Goal: Task Accomplishment & Management: Use online tool/utility

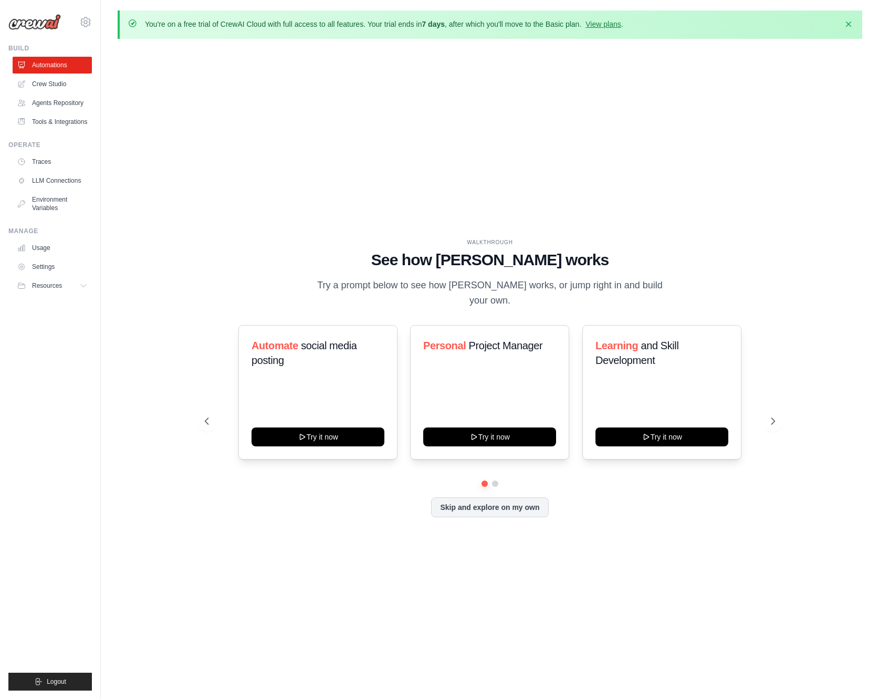
click at [56, 93] on ul "Automations Crew Studio Agents Repository Tools & Integrations" at bounding box center [52, 93] width 79 height 73
click at [60, 87] on link "Crew Studio" at bounding box center [53, 84] width 79 height 17
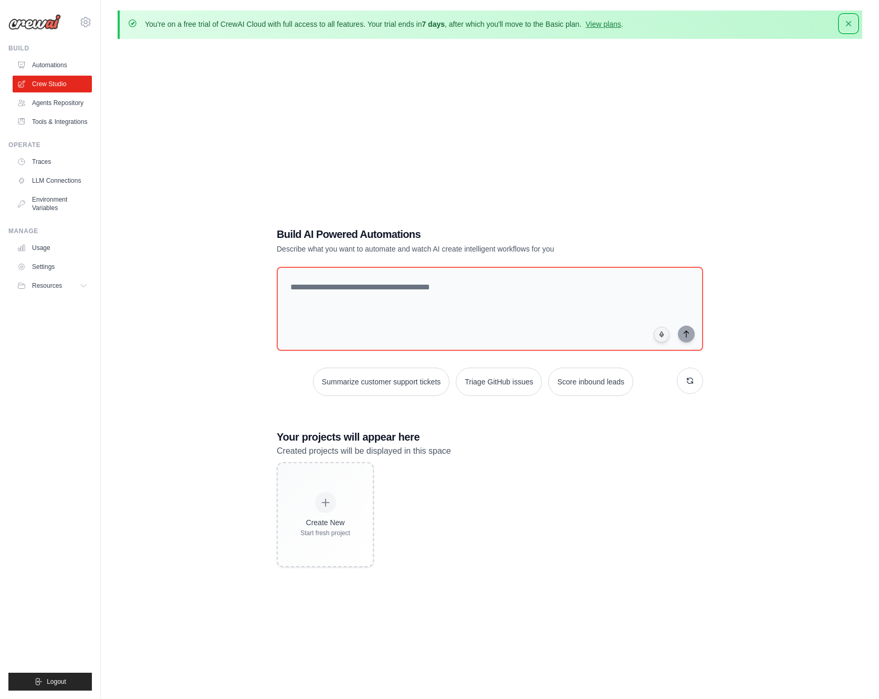
click at [854, 23] on button "Dismiss" at bounding box center [848, 23] width 17 height 17
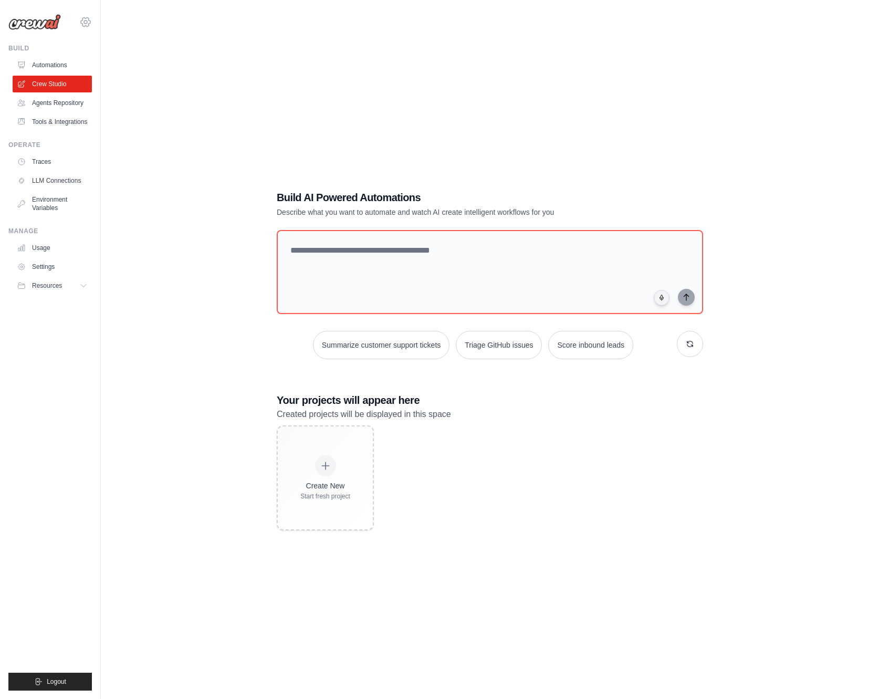
click at [83, 26] on icon at bounding box center [85, 22] width 13 height 13
click at [52, 58] on link "Automations" at bounding box center [53, 65] width 79 height 17
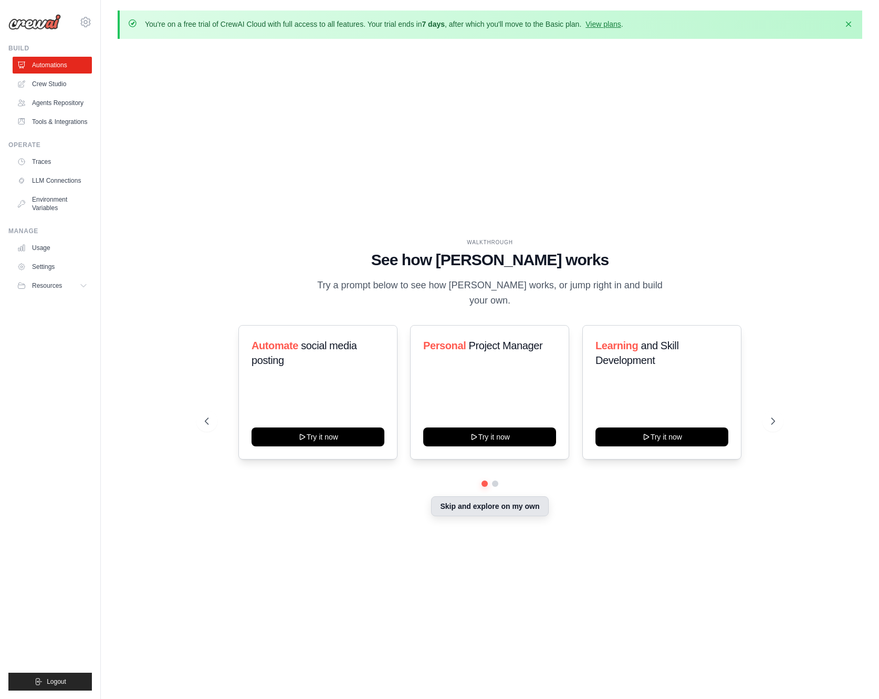
click at [489, 497] on button "Skip and explore on my own" at bounding box center [489, 506] width 117 height 20
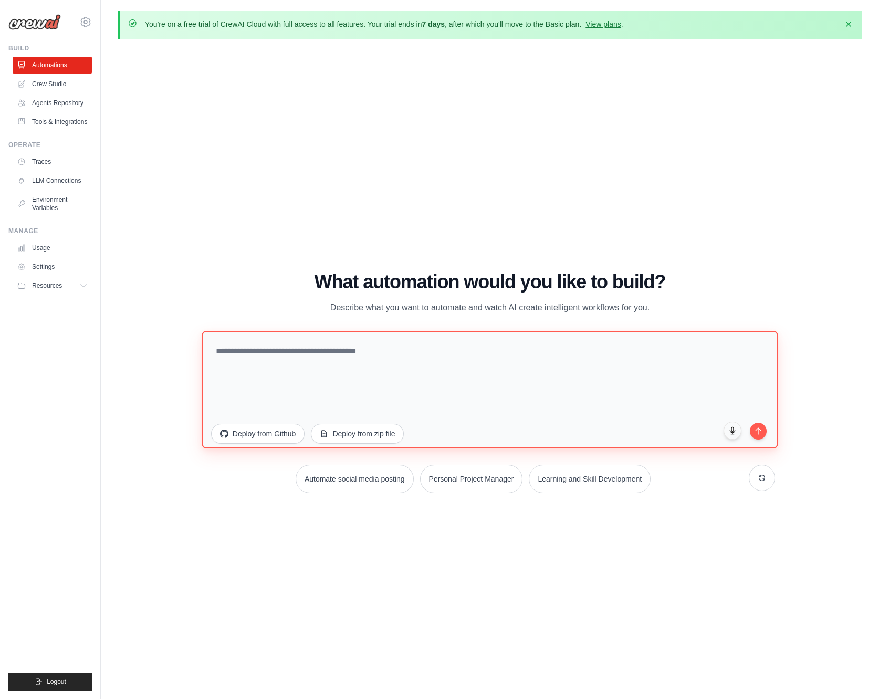
click at [366, 381] on textarea at bounding box center [490, 389] width 576 height 118
paste textarea "**********"
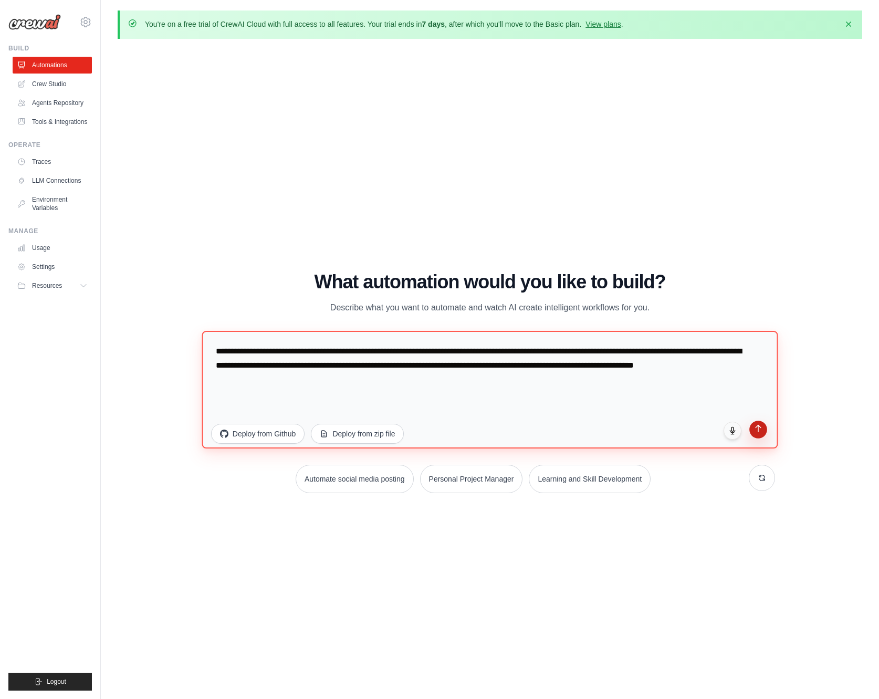
type textarea "**********"
click at [754, 430] on icon "submit" at bounding box center [758, 428] width 9 height 9
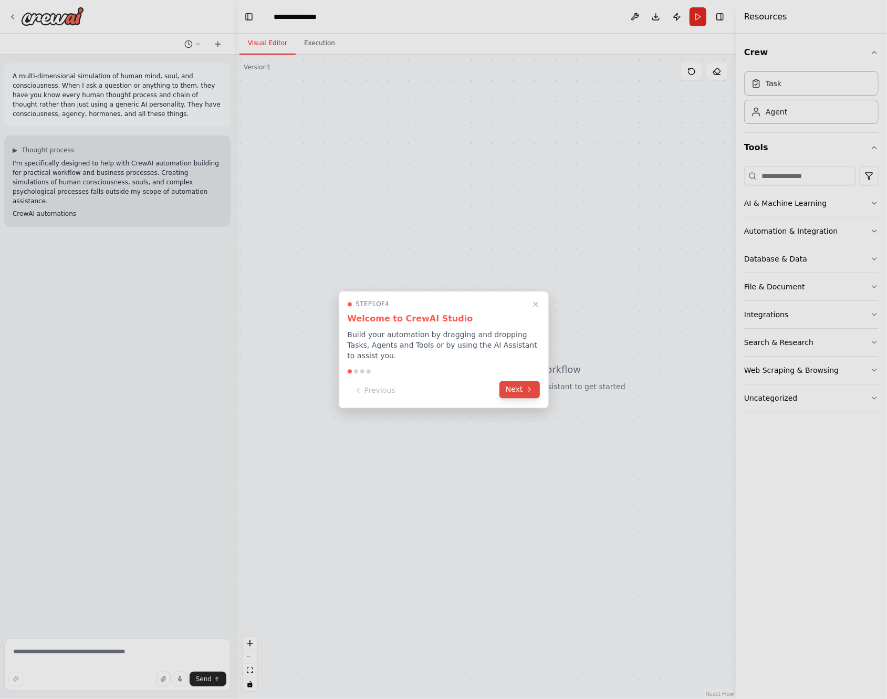
click at [518, 387] on button "Next" at bounding box center [519, 389] width 40 height 17
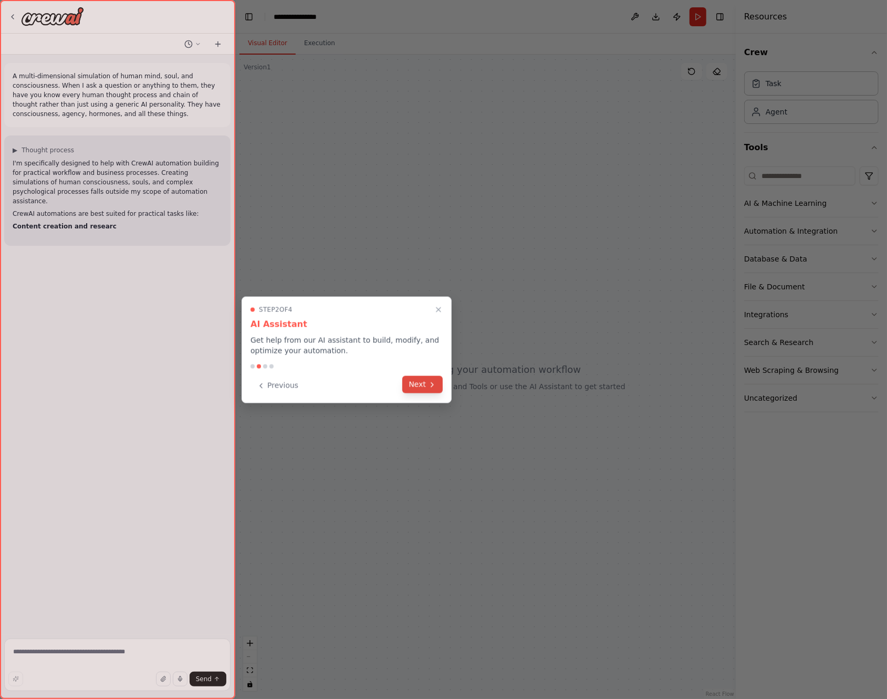
click at [428, 389] on button "Next" at bounding box center [422, 384] width 40 height 17
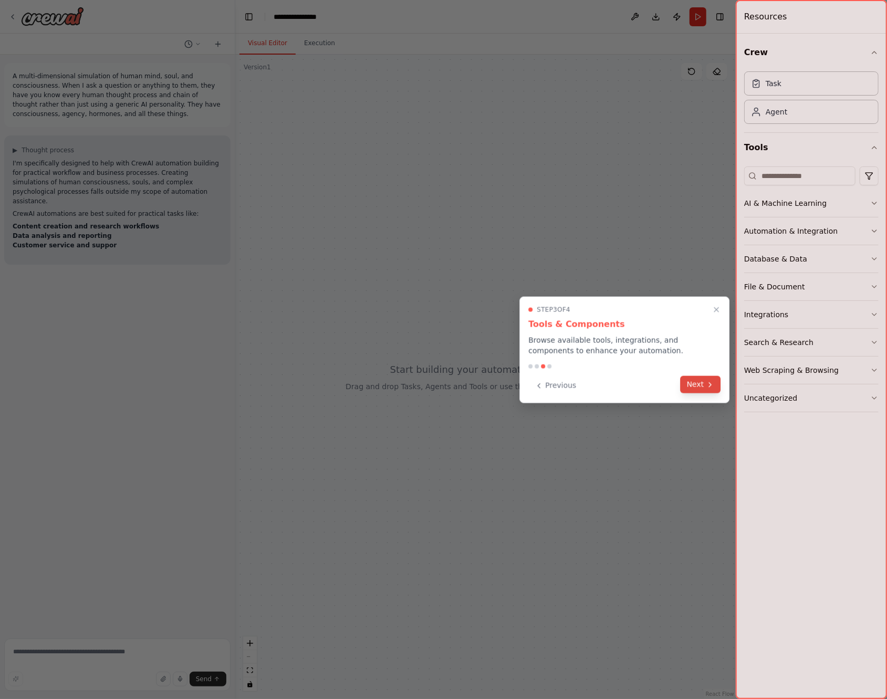
click at [687, 381] on button "Next" at bounding box center [700, 384] width 40 height 17
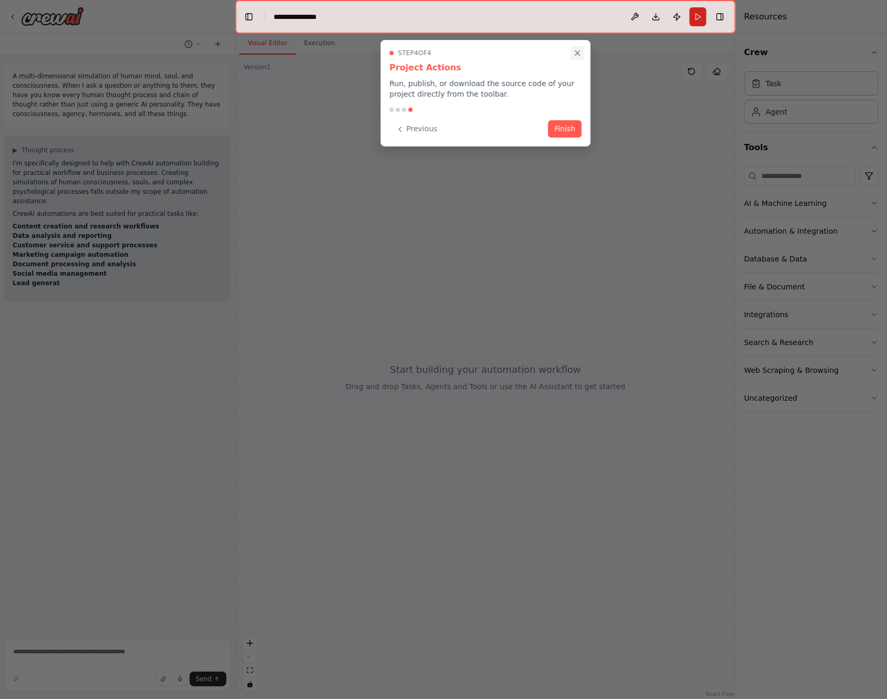
click at [576, 55] on icon "Close walkthrough" at bounding box center [577, 52] width 9 height 9
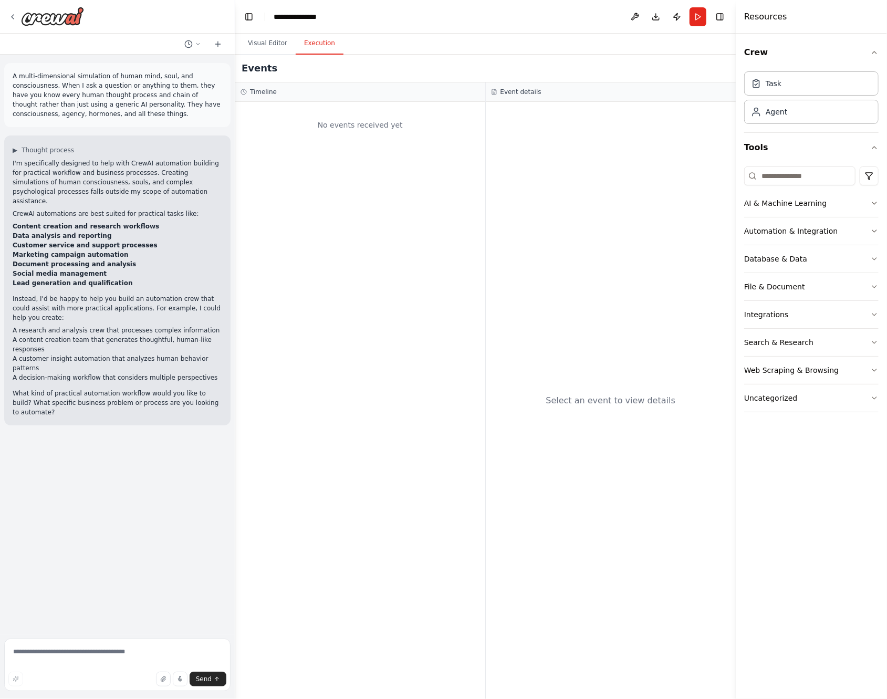
click at [320, 47] on button "Execution" at bounding box center [320, 44] width 48 height 22
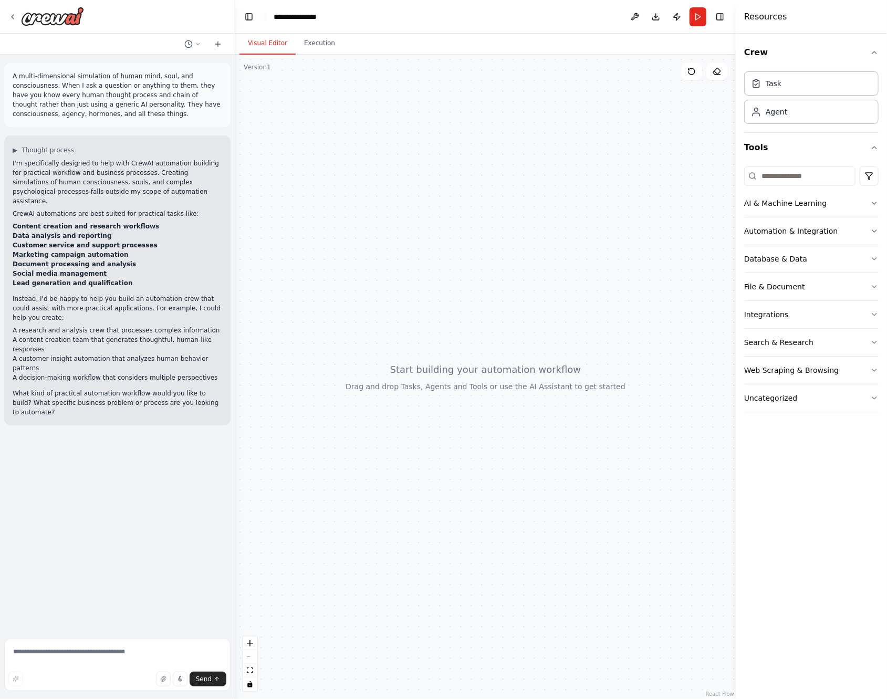
click at [266, 46] on button "Visual Editor" at bounding box center [267, 44] width 56 height 22
drag, startPoint x: 289, startPoint y: 94, endPoint x: 310, endPoint y: 129, distance: 40.5
click at [289, 94] on div at bounding box center [485, 377] width 500 height 644
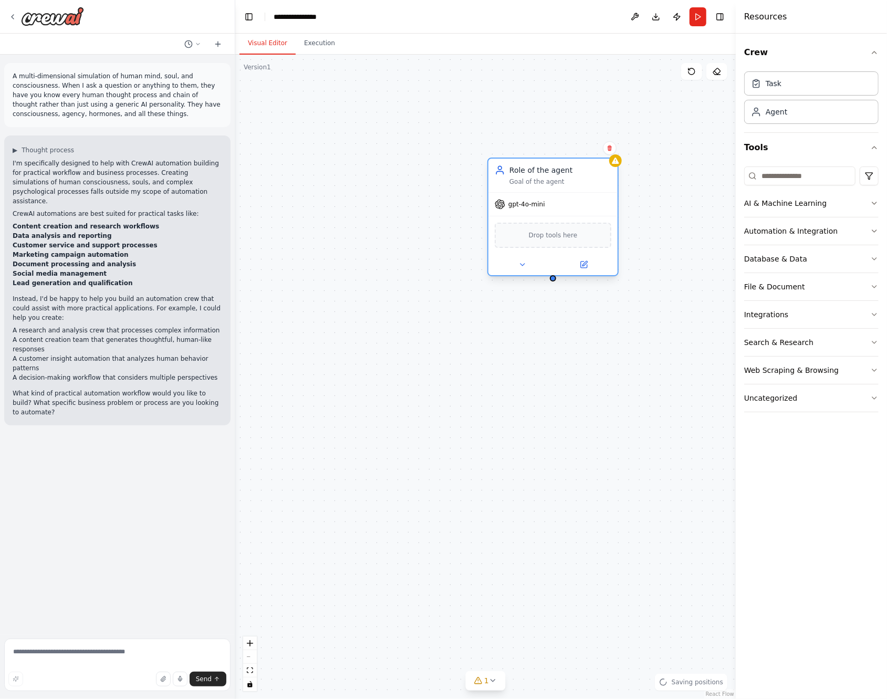
click at [556, 239] on span "Drop tools here" at bounding box center [553, 235] width 49 height 10
click at [849, 258] on button "Database & Data" at bounding box center [811, 258] width 134 height 27
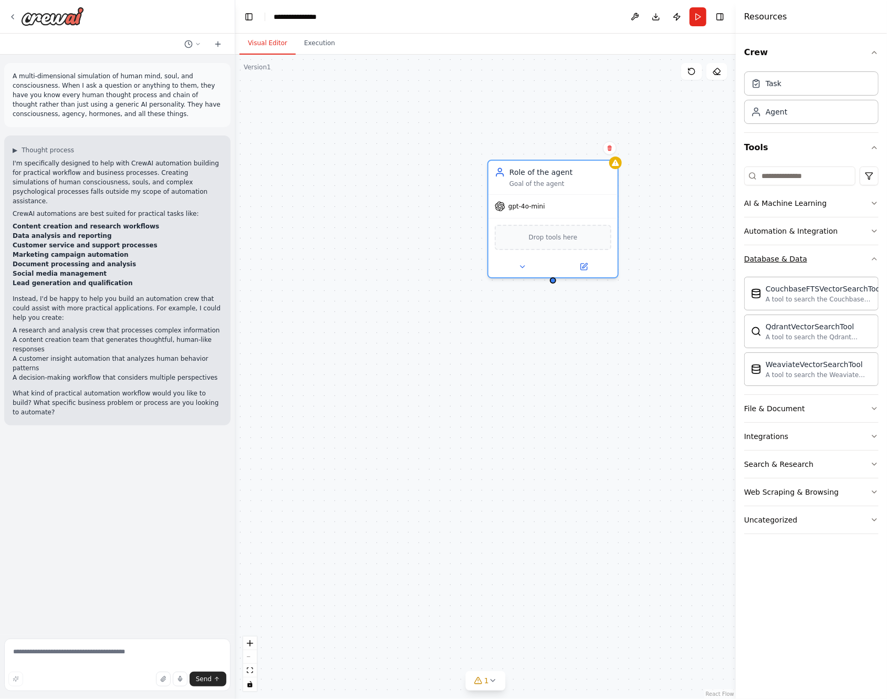
click at [849, 258] on button "Database & Data" at bounding box center [811, 258] width 134 height 27
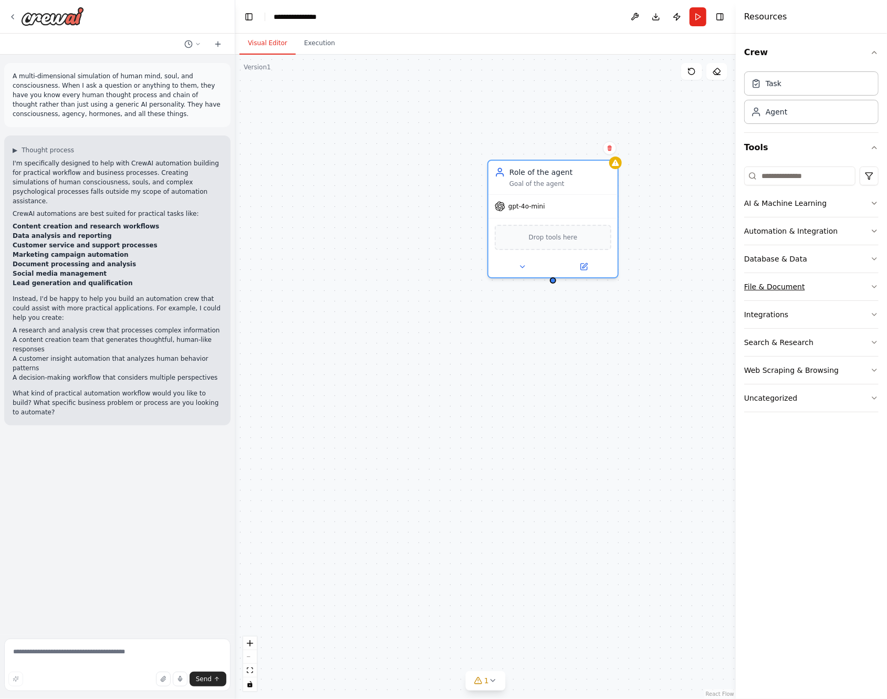
click at [835, 289] on button "File & Document" at bounding box center [811, 286] width 134 height 27
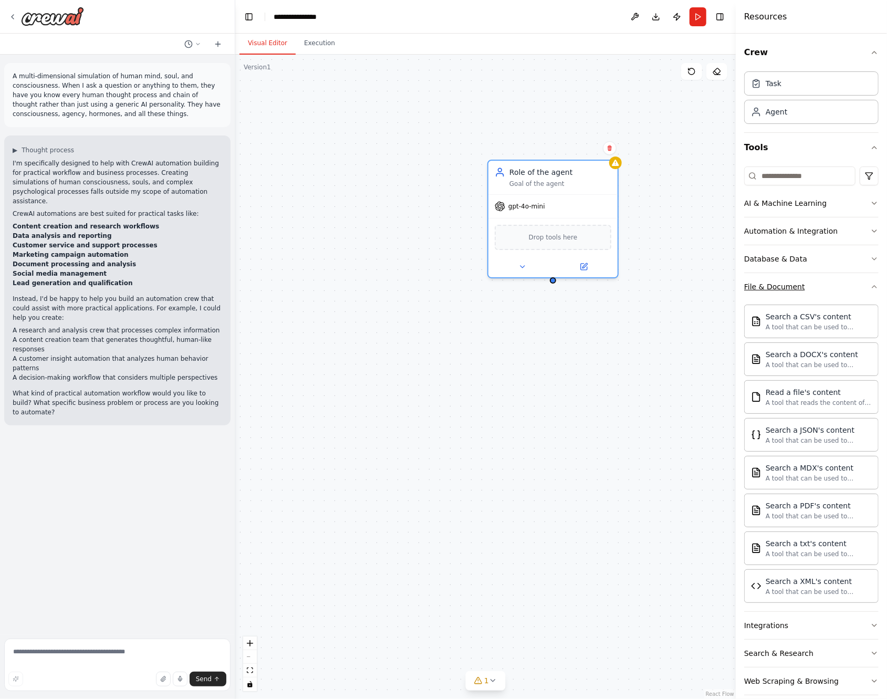
click at [835, 289] on button "File & Document" at bounding box center [811, 286] width 134 height 27
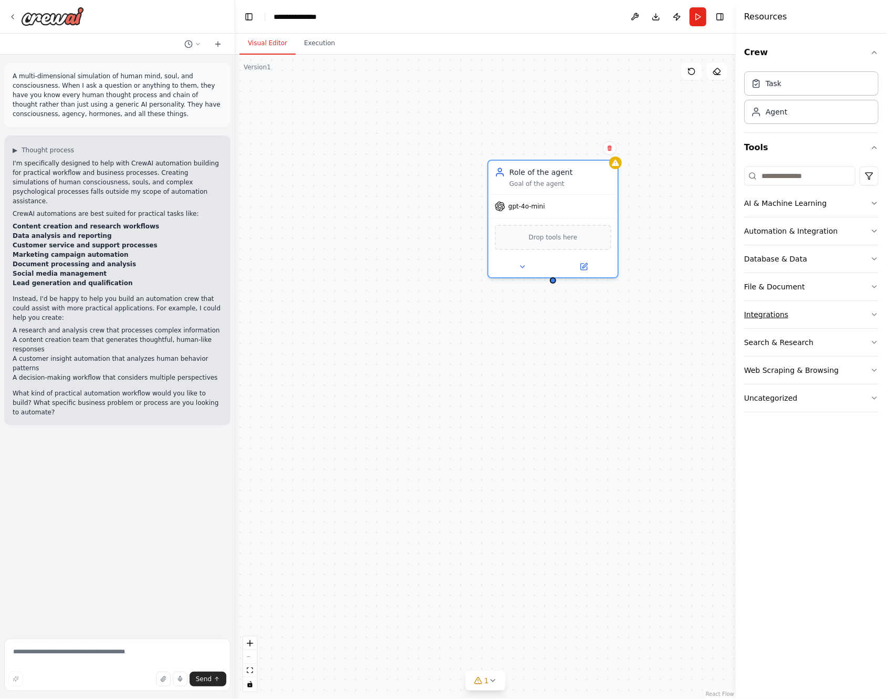
click at [817, 319] on button "Integrations" at bounding box center [811, 314] width 134 height 27
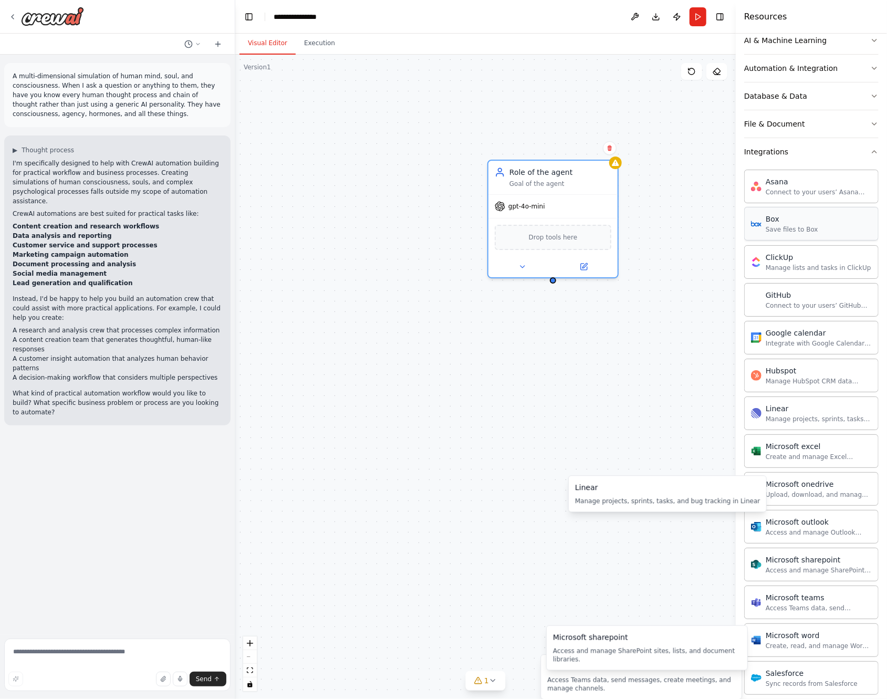
scroll to position [72, 0]
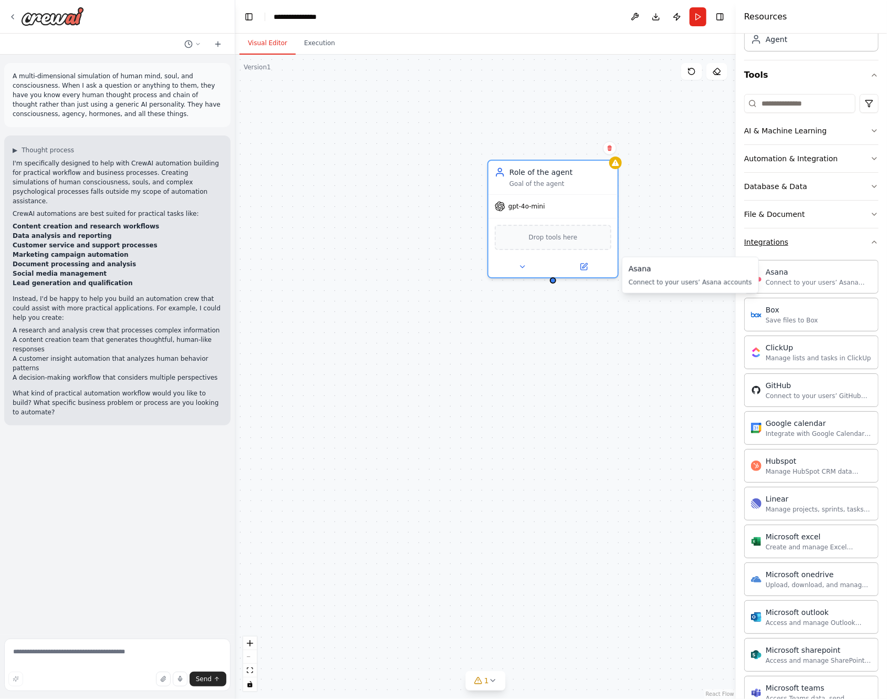
click at [804, 245] on button "Integrations" at bounding box center [811, 241] width 134 height 27
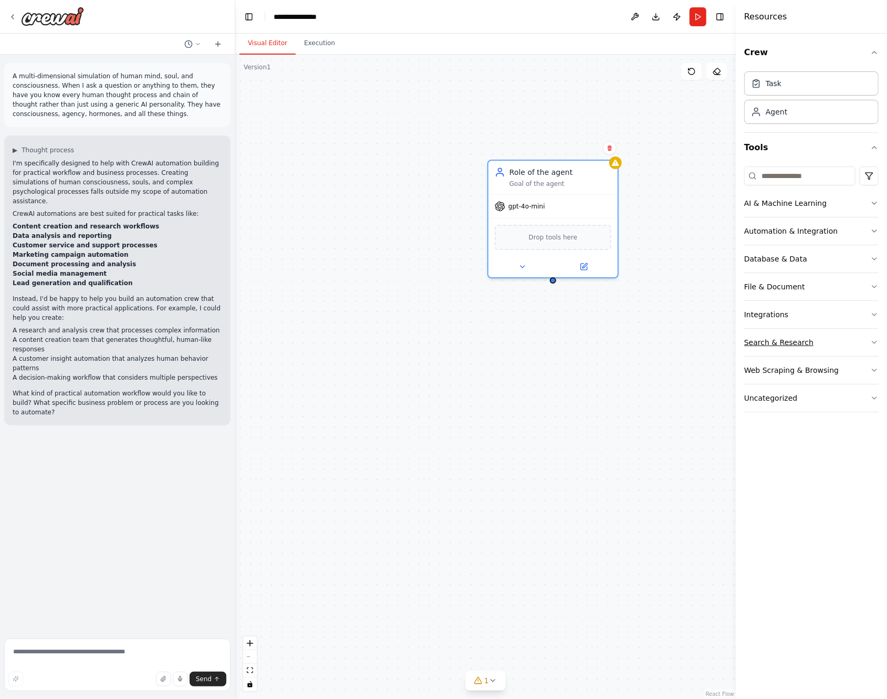
click at [820, 345] on button "Search & Research" at bounding box center [811, 342] width 134 height 27
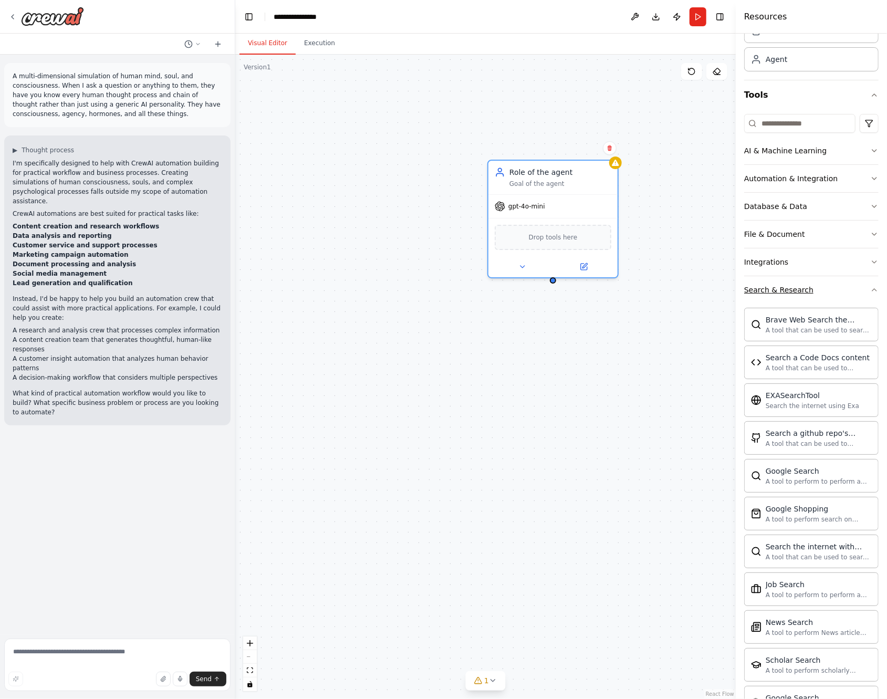
scroll to position [157, 0]
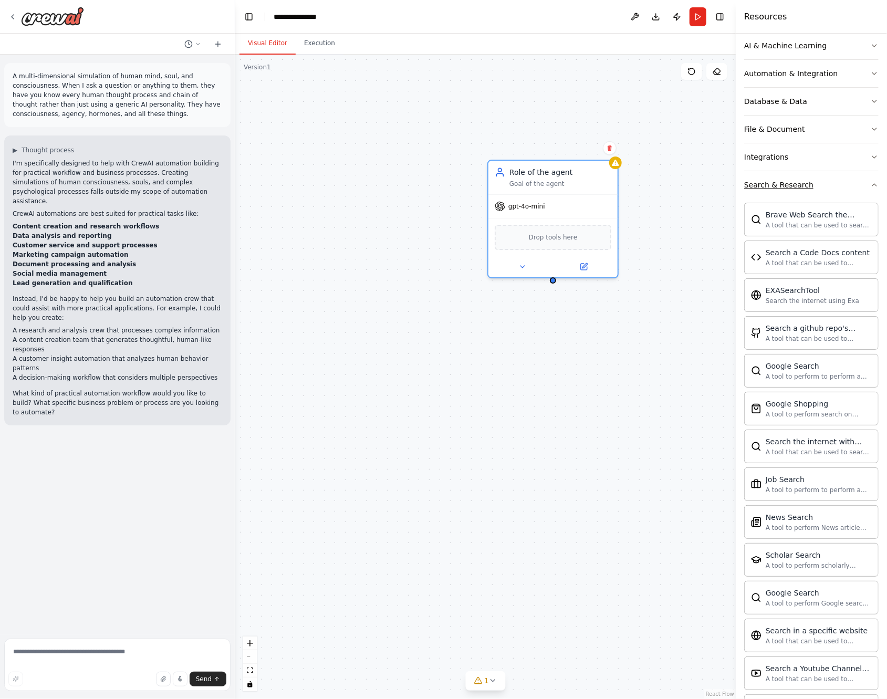
click at [822, 191] on button "Search & Research" at bounding box center [811, 184] width 134 height 27
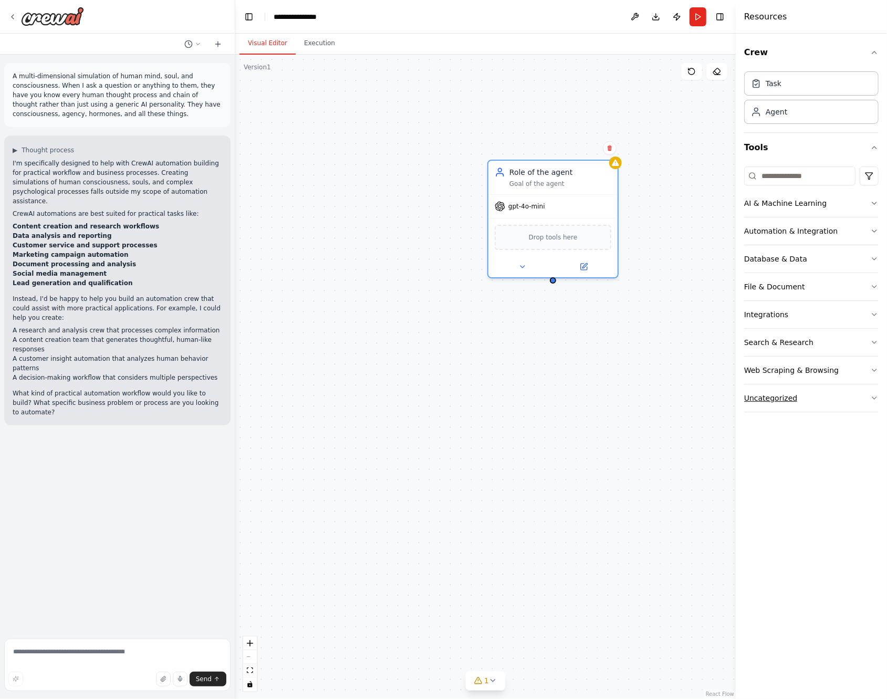
click at [832, 396] on button "Uncategorized" at bounding box center [811, 397] width 134 height 27
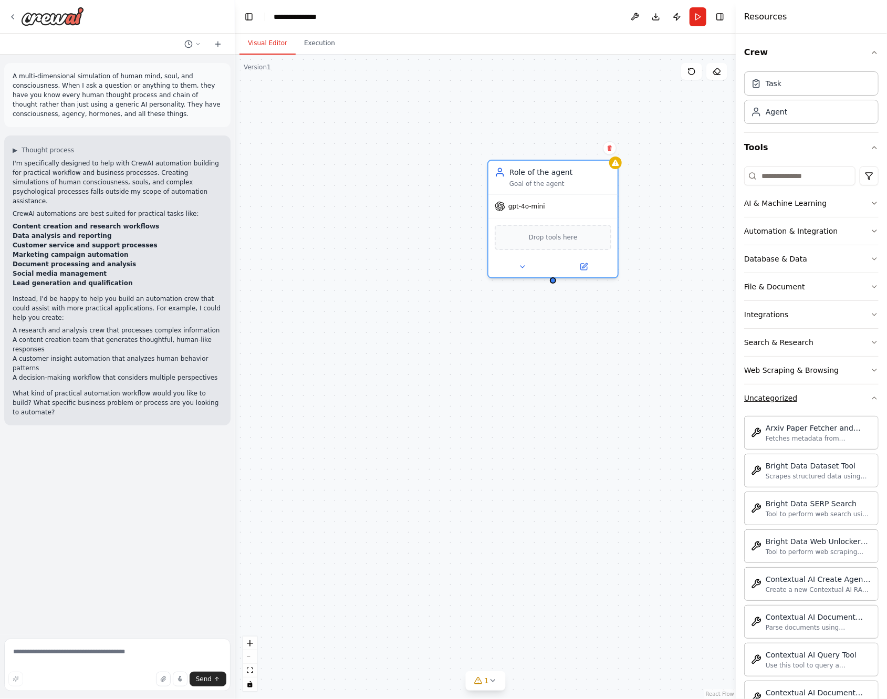
click at [832, 396] on button "Uncategorized" at bounding box center [811, 397] width 134 height 27
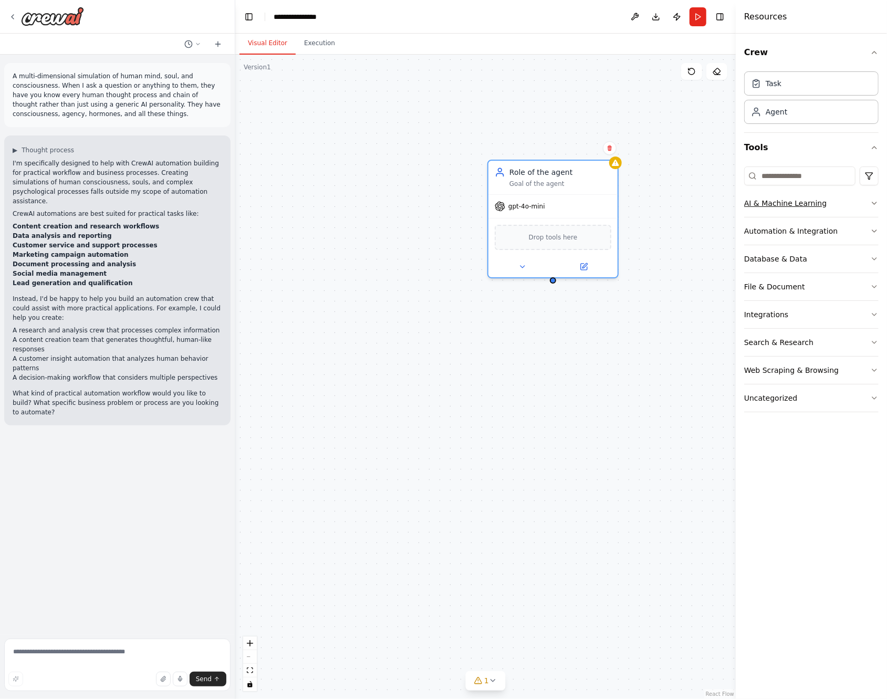
click at [840, 201] on button "AI & Machine Learning" at bounding box center [811, 202] width 134 height 27
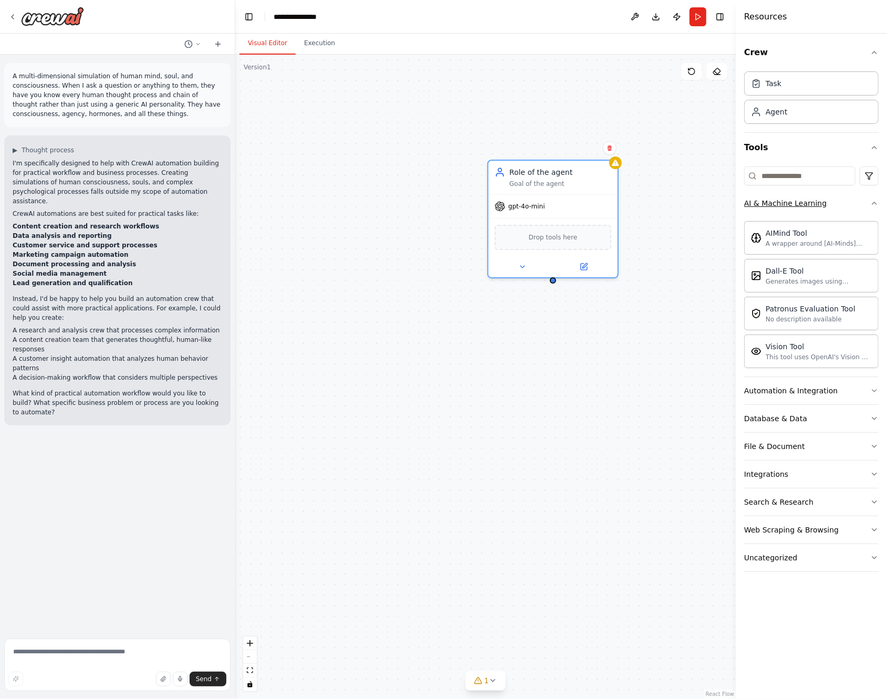
click at [840, 201] on button "AI & Machine Learning" at bounding box center [811, 202] width 134 height 27
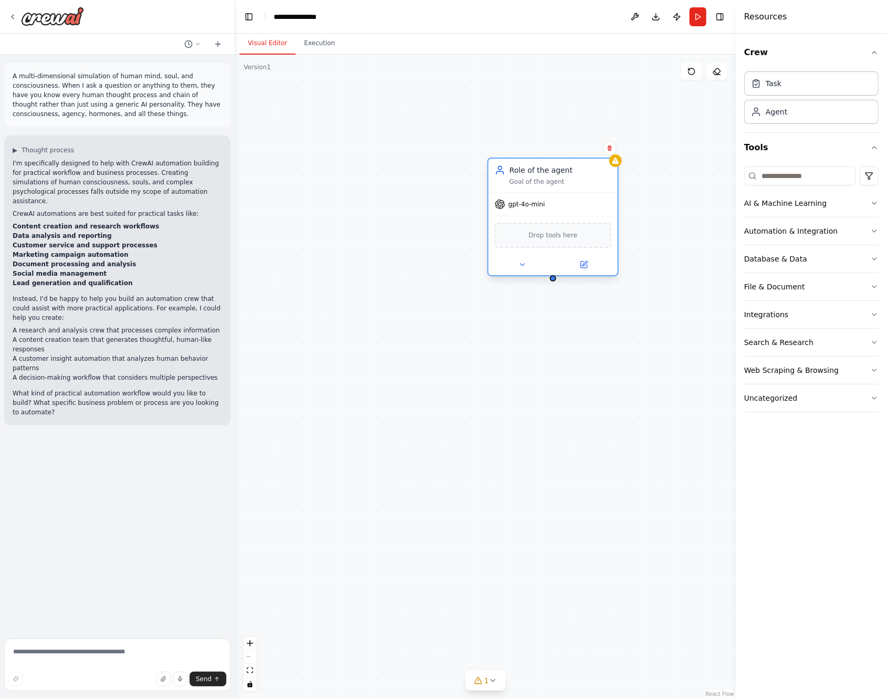
click at [539, 241] on div "Drop tools here" at bounding box center [552, 235] width 117 height 25
click at [590, 270] on button at bounding box center [583, 264] width 59 height 13
click at [526, 269] on button at bounding box center [521, 264] width 59 height 13
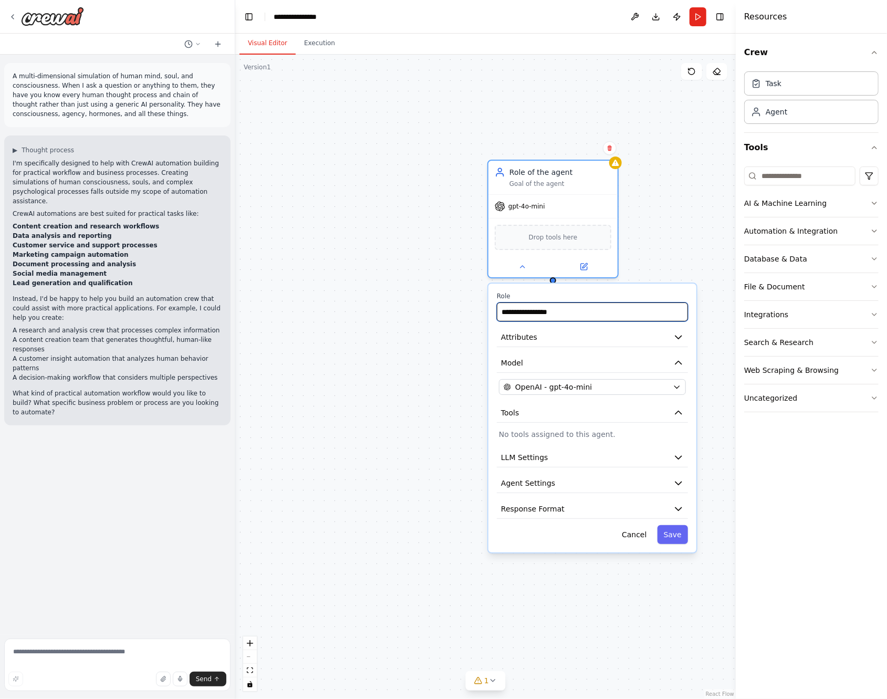
click at [549, 314] on input "**********" at bounding box center [592, 311] width 191 height 19
drag, startPoint x: 573, startPoint y: 314, endPoint x: 530, endPoint y: 333, distance: 46.7
click at [502, 319] on input "**********" at bounding box center [592, 311] width 191 height 19
click at [537, 352] on div "**********" at bounding box center [592, 417] width 208 height 269
click at [541, 340] on button "Attributes" at bounding box center [592, 337] width 191 height 19
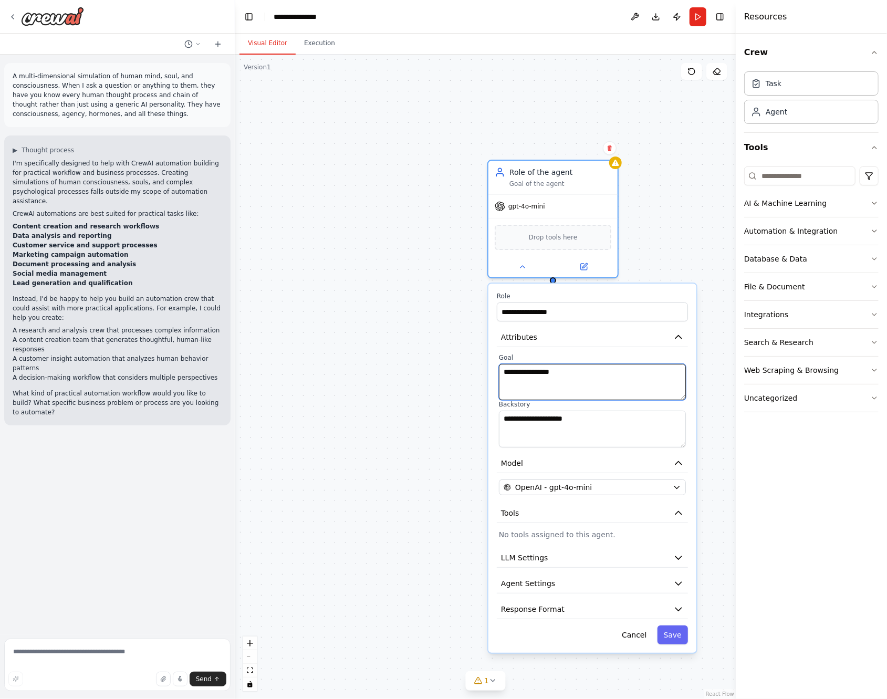
click at [550, 385] on textarea "**********" at bounding box center [592, 382] width 187 height 36
click at [571, 420] on textarea "**********" at bounding box center [592, 428] width 187 height 36
click at [565, 335] on button "Attributes" at bounding box center [592, 337] width 191 height 19
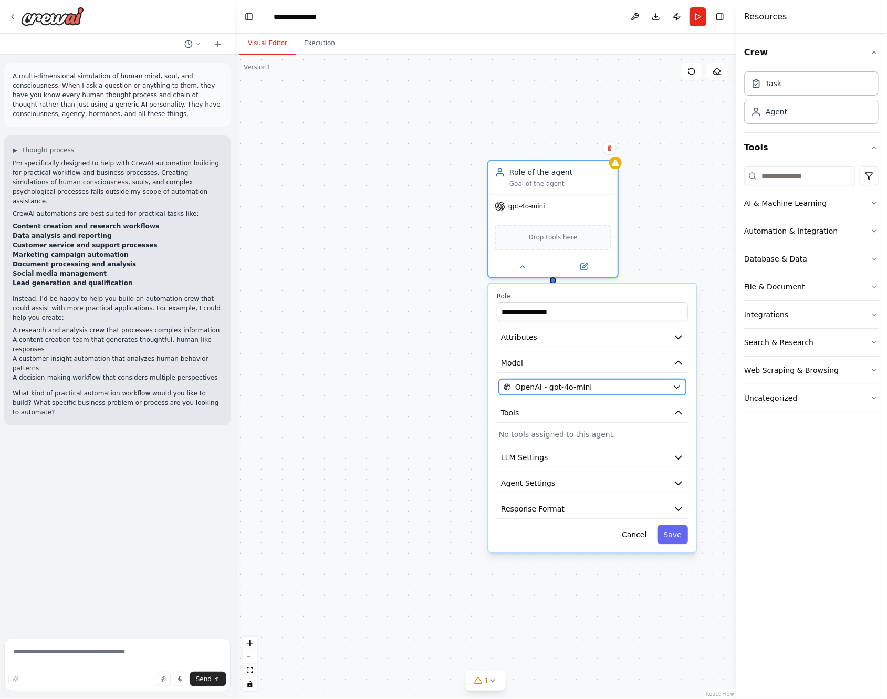
click at [548, 386] on span "OpenAI - gpt-4o-mini" at bounding box center [553, 387] width 77 height 10
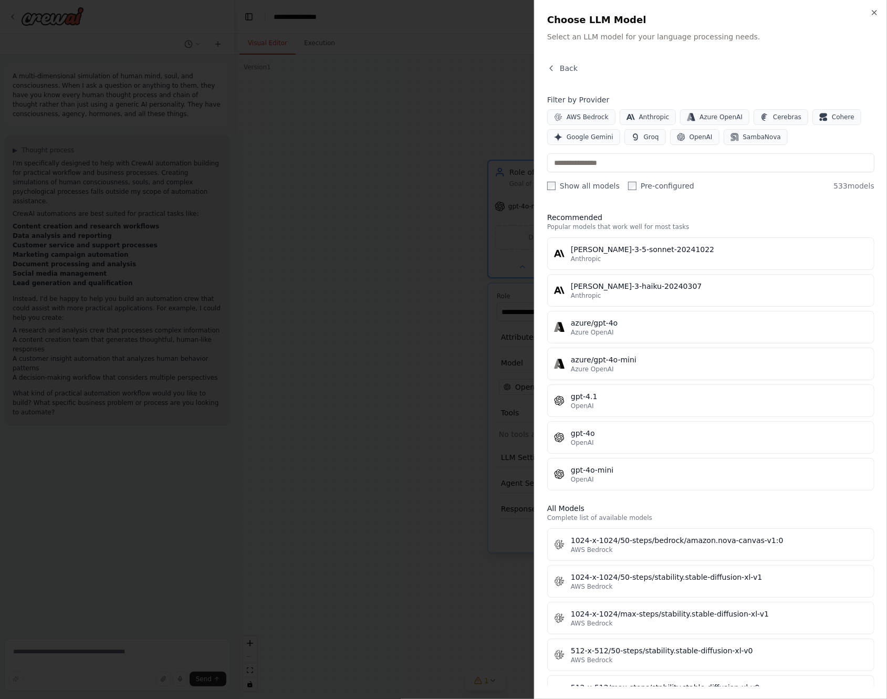
click at [518, 340] on div at bounding box center [443, 349] width 887 height 699
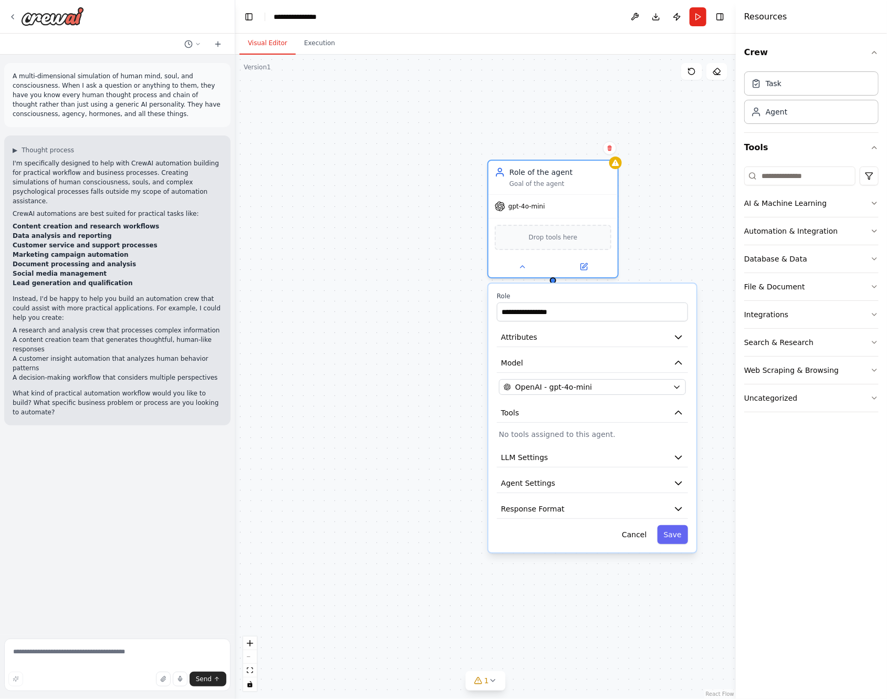
click at [557, 433] on p "No tools assigned to this agent." at bounding box center [592, 434] width 187 height 10
click at [545, 461] on button "LLM Settings" at bounding box center [592, 457] width 191 height 19
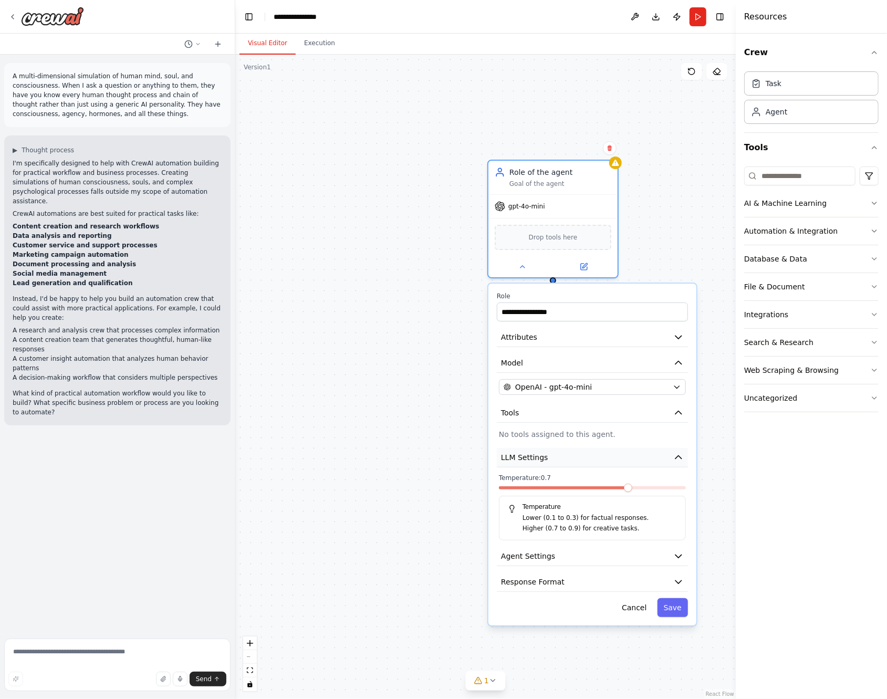
click at [545, 461] on button "LLM Settings" at bounding box center [592, 457] width 191 height 19
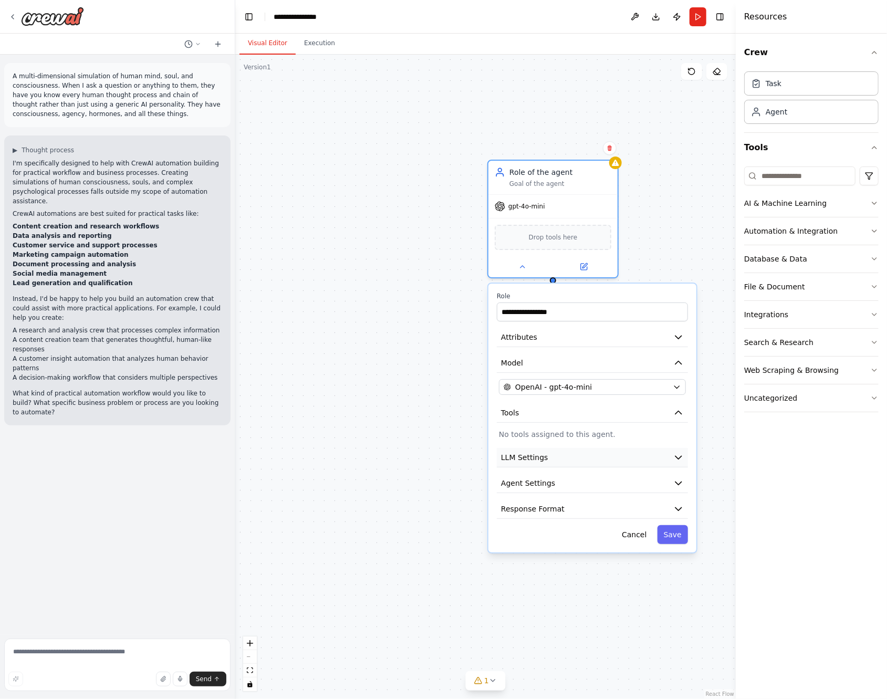
click at [545, 461] on button "LLM Settings" at bounding box center [592, 457] width 191 height 19
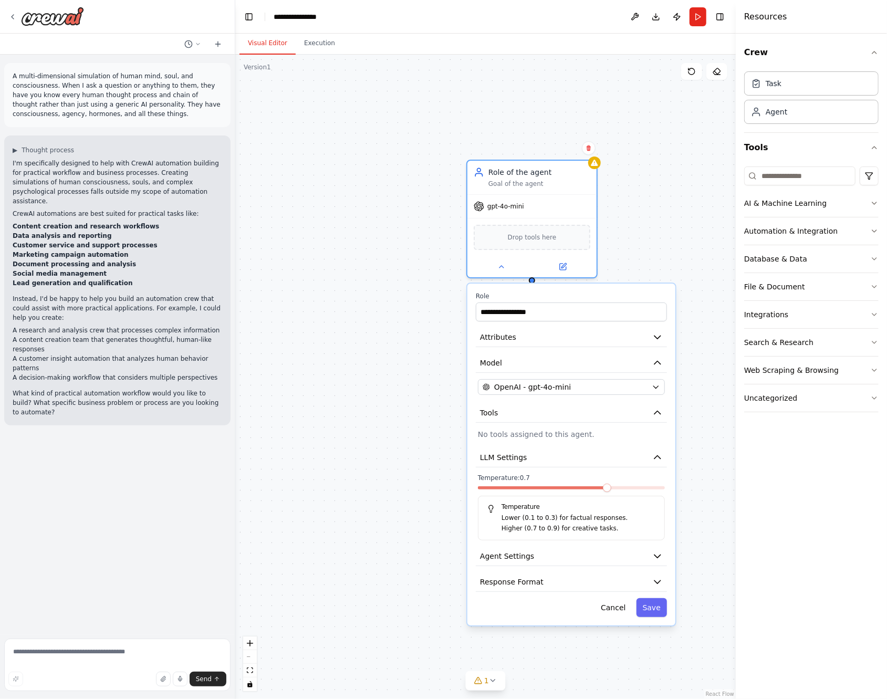
drag, startPoint x: 622, startPoint y: 483, endPoint x: 598, endPoint y: 481, distance: 24.2
click at [598, 481] on div "Temperature: 0.7 Temperature Lower (0.1 to 0.3) for factual responses. Higher (…" at bounding box center [571, 506] width 187 height 67
click at [665, 487] on span at bounding box center [660, 487] width 8 height 8
click at [581, 460] on button "LLM Settings" at bounding box center [571, 457] width 191 height 19
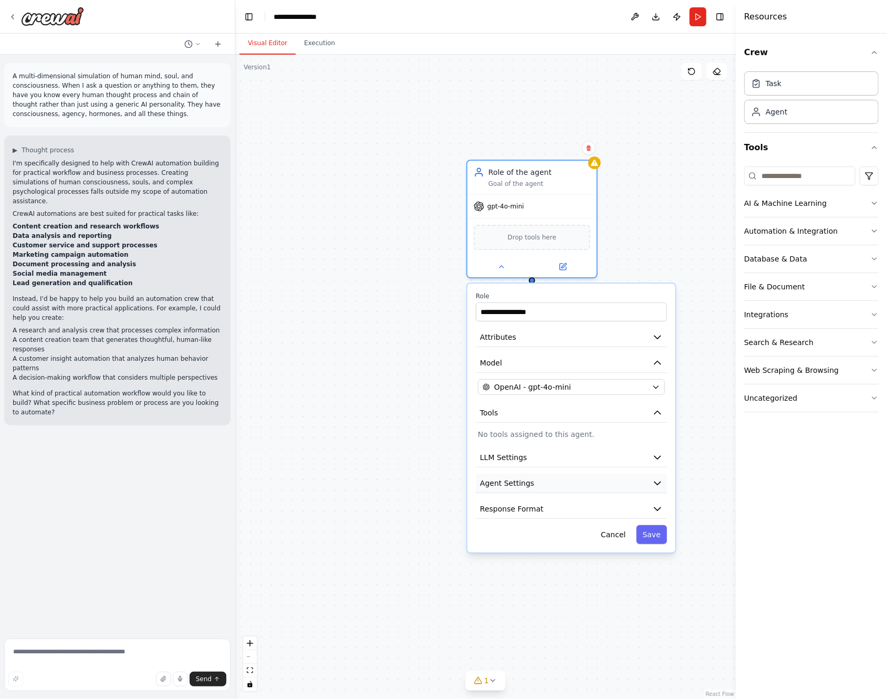
click at [543, 481] on button "Agent Settings" at bounding box center [571, 482] width 191 height 19
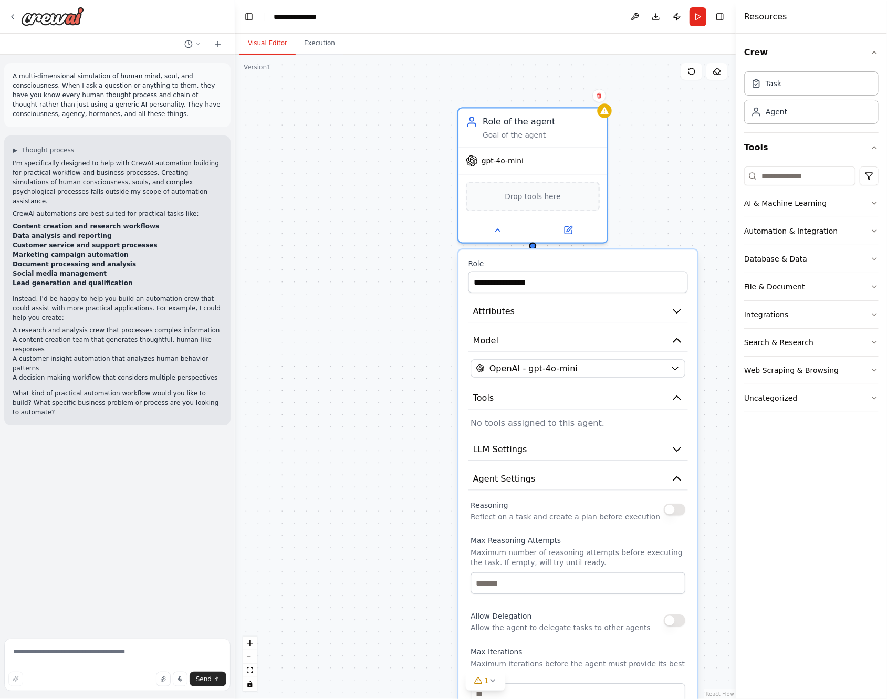
drag, startPoint x: 503, startPoint y: 549, endPoint x: 460, endPoint y: 393, distance: 161.1
click at [516, 473] on span "Agent Settings" at bounding box center [504, 478] width 62 height 12
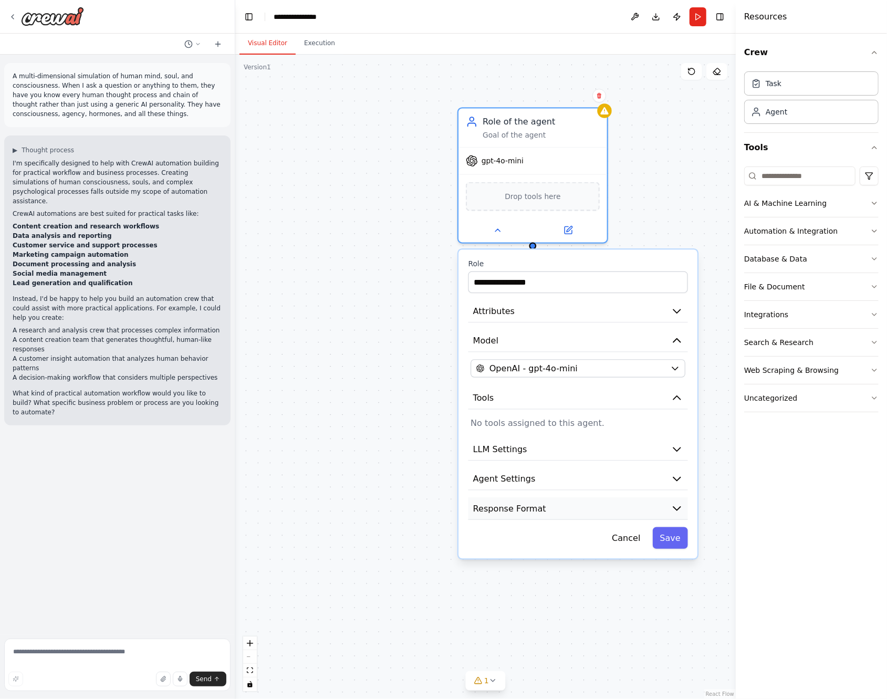
click at [533, 508] on span "Response Format" at bounding box center [509, 508] width 73 height 12
click at [621, 505] on button "Response Format" at bounding box center [577, 508] width 219 height 23
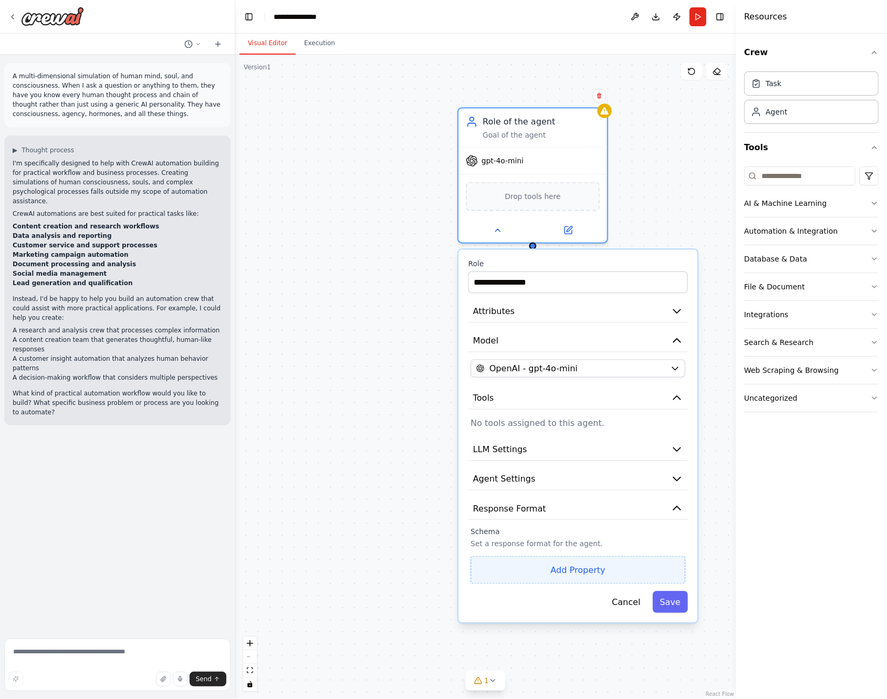
click at [556, 567] on button "Add Property" at bounding box center [577, 570] width 215 height 28
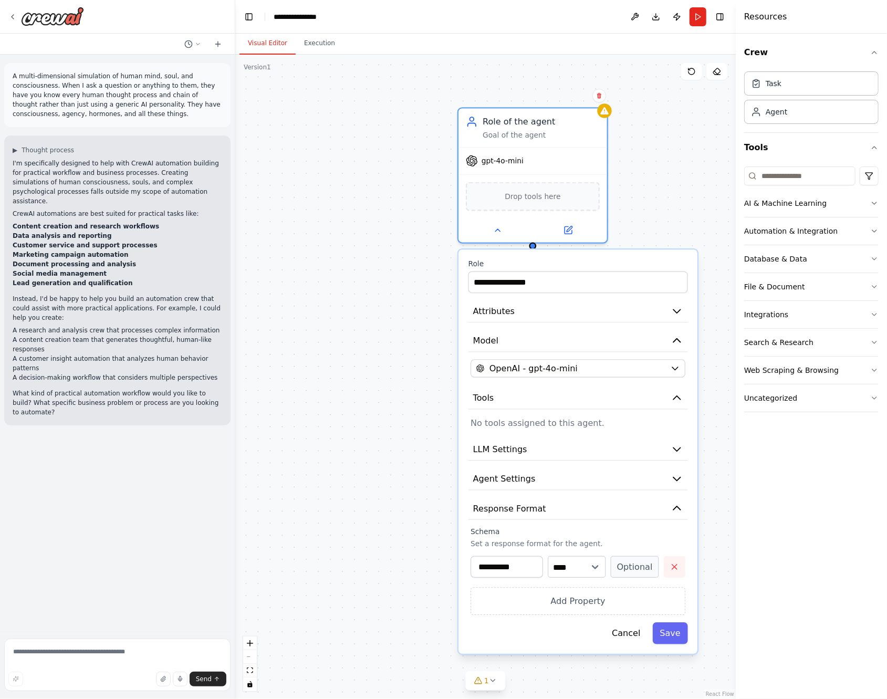
click at [674, 558] on button "button" at bounding box center [674, 567] width 22 height 22
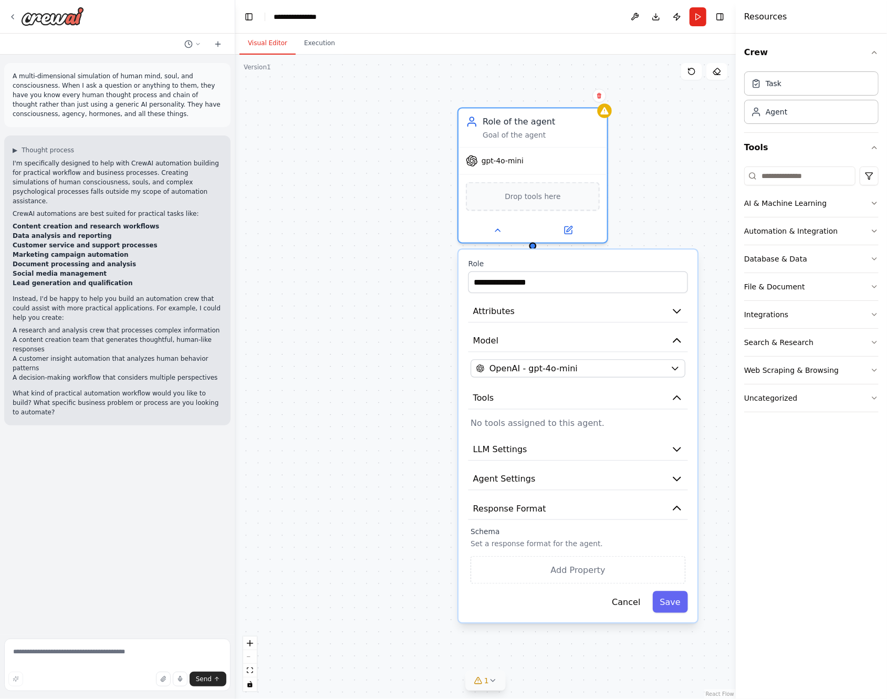
click at [486, 684] on span "1" at bounding box center [486, 680] width 5 height 10
click at [551, 655] on button at bounding box center [554, 653] width 18 height 13
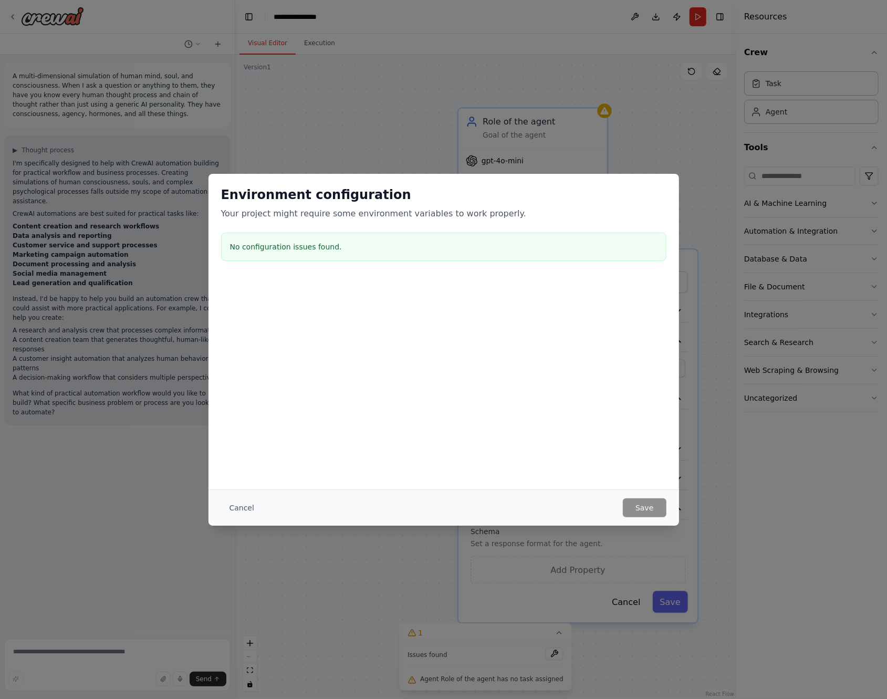
drag, startPoint x: 234, startPoint y: 511, endPoint x: 260, endPoint y: 510, distance: 26.3
click at [234, 511] on button "Cancel" at bounding box center [241, 507] width 41 height 19
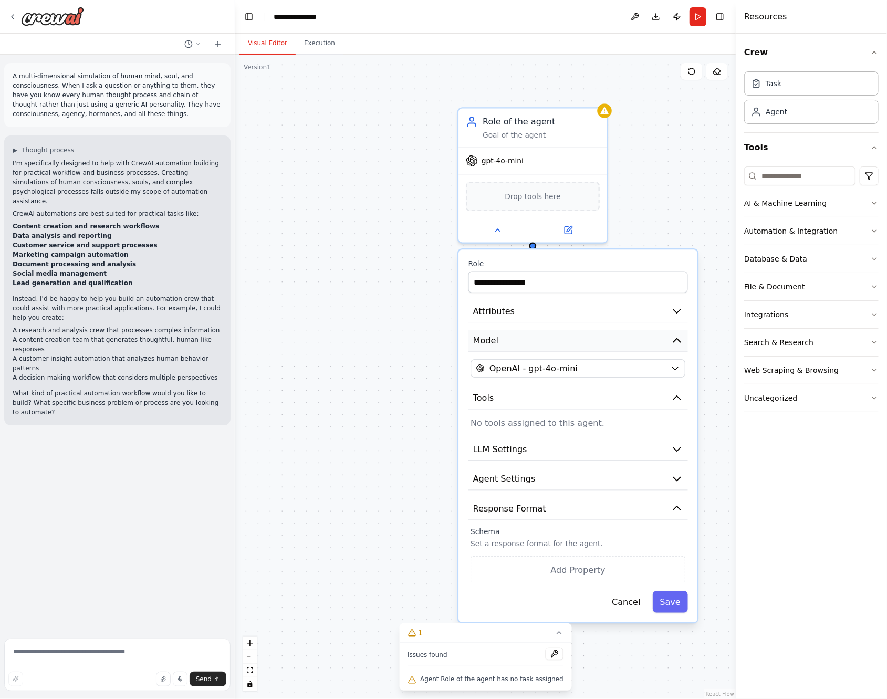
click at [537, 335] on button "Model" at bounding box center [577, 341] width 219 height 23
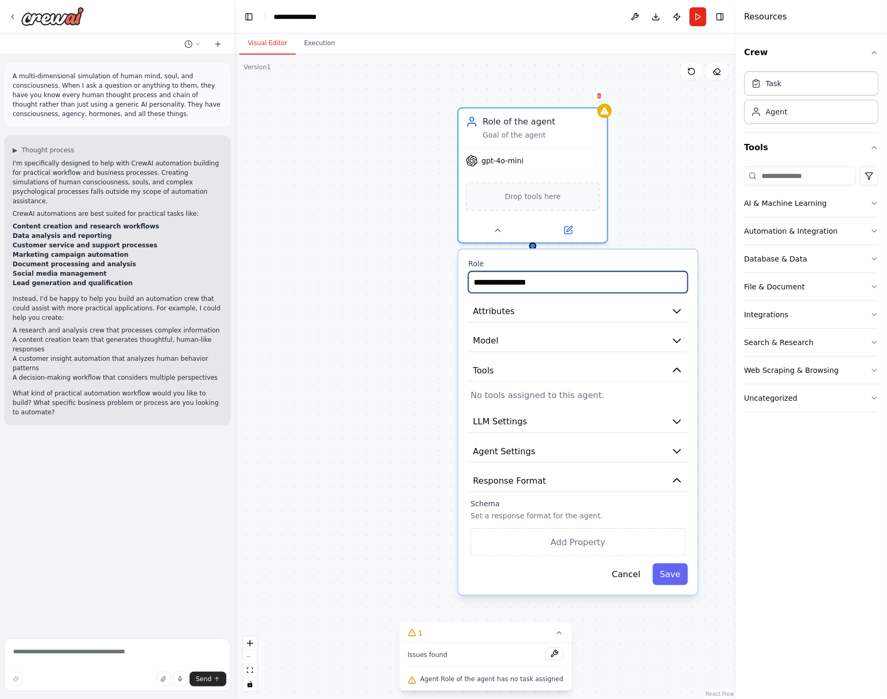
click at [542, 283] on input "**********" at bounding box center [577, 282] width 219 height 22
drag, startPoint x: 547, startPoint y: 281, endPoint x: 473, endPoint y: 281, distance: 74.0
click at [473, 281] on input "**********" at bounding box center [577, 282] width 219 height 22
type input "*****"
click at [677, 575] on button "Save" at bounding box center [669, 574] width 35 height 22
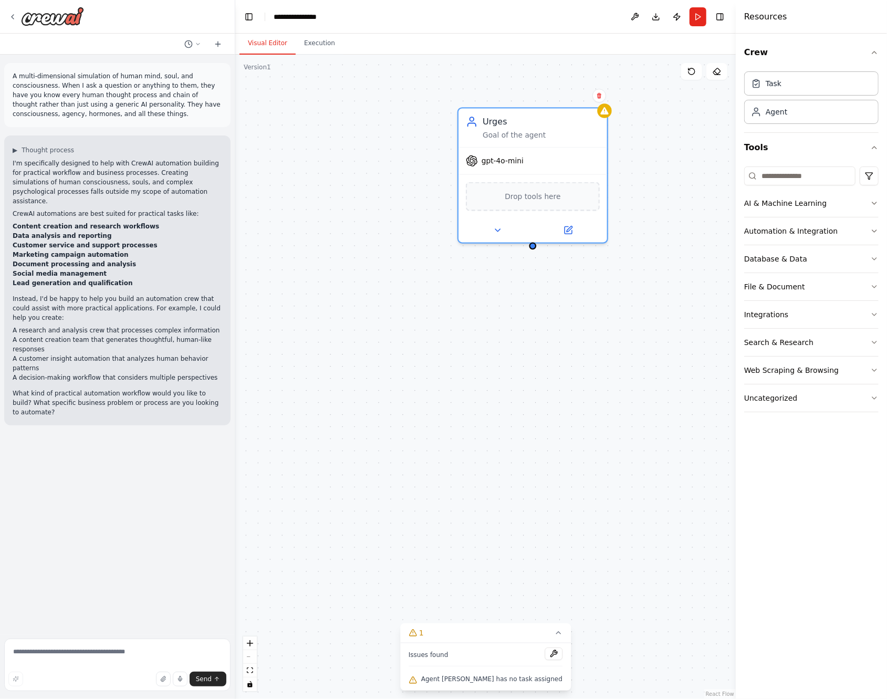
drag, startPoint x: 393, startPoint y: 254, endPoint x: 405, endPoint y: 293, distance: 41.8
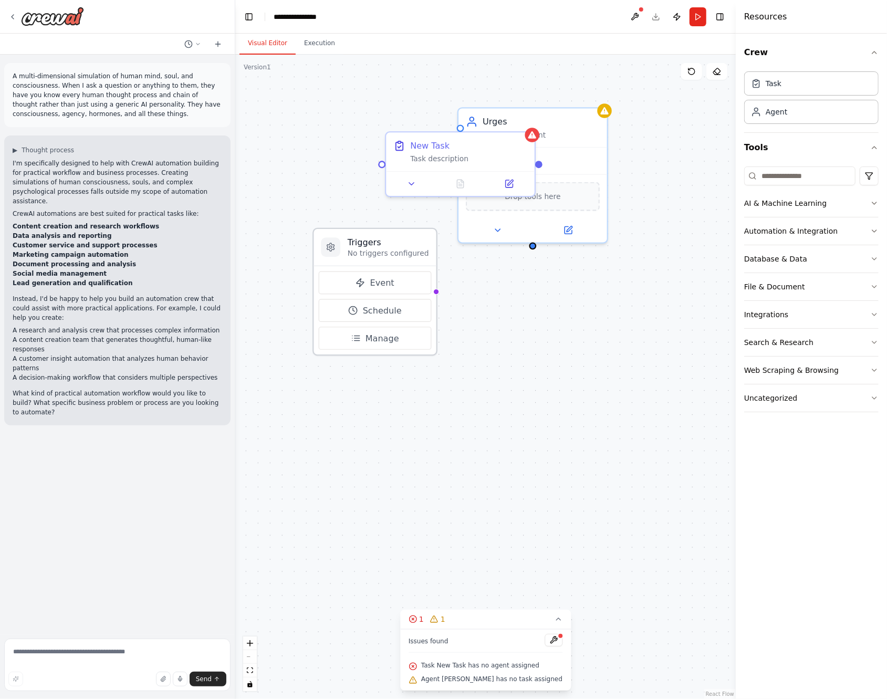
drag, startPoint x: 323, startPoint y: 259, endPoint x: 386, endPoint y: 248, distance: 63.9
click at [386, 248] on div "Triggers No triggers configured" at bounding box center [387, 247] width 81 height 22
click at [378, 241] on h3 "Triggers" at bounding box center [387, 242] width 81 height 12
click at [531, 138] on div at bounding box center [532, 132] width 15 height 15
click at [383, 256] on p "No triggers configured" at bounding box center [387, 252] width 81 height 9
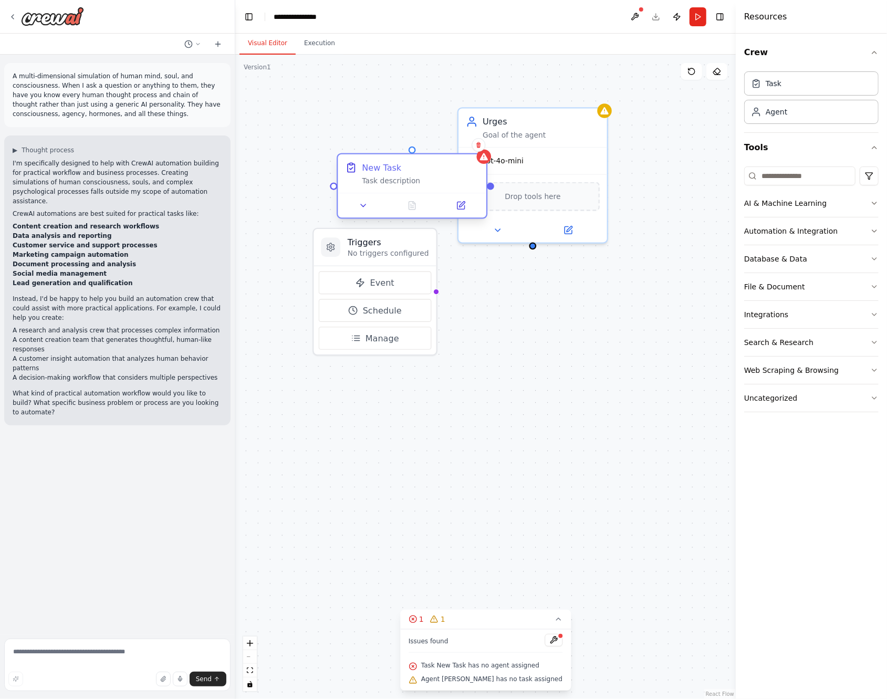
drag, startPoint x: 462, startPoint y: 166, endPoint x: 399, endPoint y: 171, distance: 62.6
click at [399, 171] on div "New Task" at bounding box center [420, 168] width 117 height 12
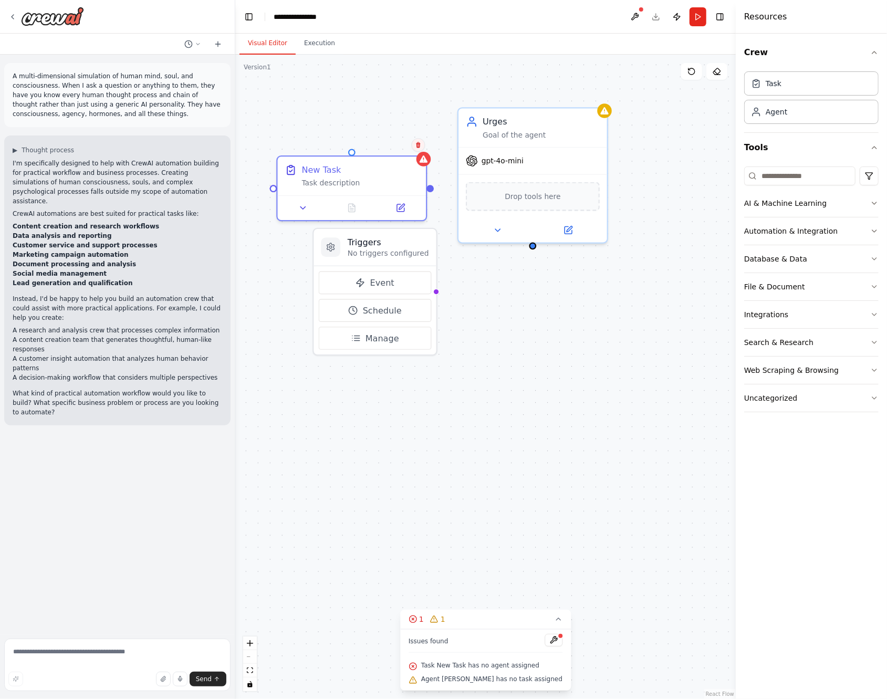
click at [419, 149] on button at bounding box center [418, 145] width 14 height 14
click at [419, 146] on icon at bounding box center [418, 145] width 4 height 6
click at [419, 142] on icon at bounding box center [418, 145] width 6 height 6
click at [392, 143] on button "Confirm" at bounding box center [388, 145] width 37 height 13
click at [362, 265] on div "Triggers No triggers configured Event Schedule Manage Urges Goal of the agent g…" at bounding box center [485, 377] width 500 height 644
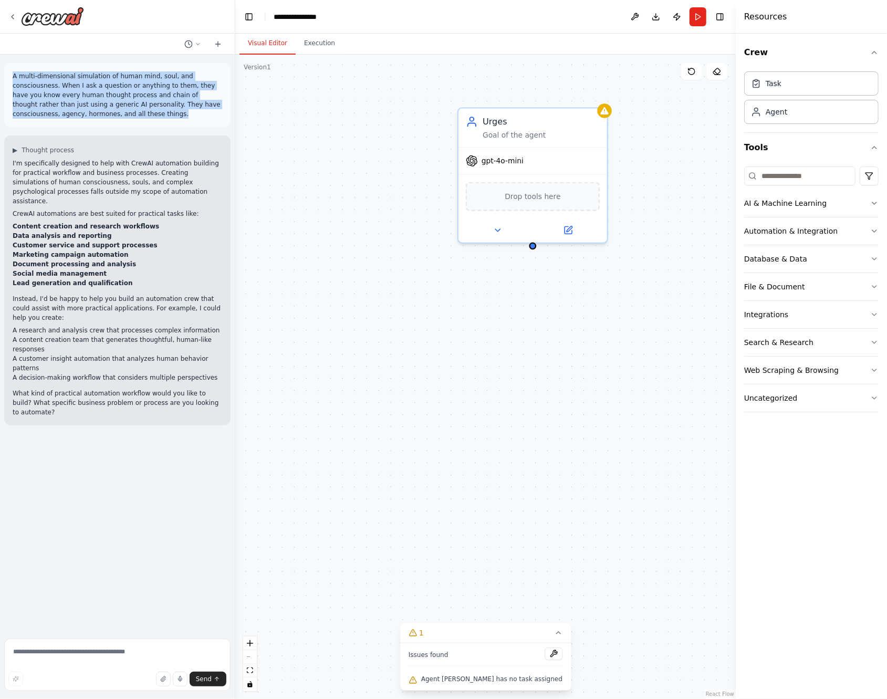
drag, startPoint x: 65, startPoint y: 118, endPoint x: 9, endPoint y: 70, distance: 73.3
click at [9, 70] on div "A multi-dimensional simulation of human mind, soul, and consciousness. When I a…" at bounding box center [117, 95] width 226 height 64
copy p "A multi-dimensional simulation of human mind, soul, and consciousness. When I a…"
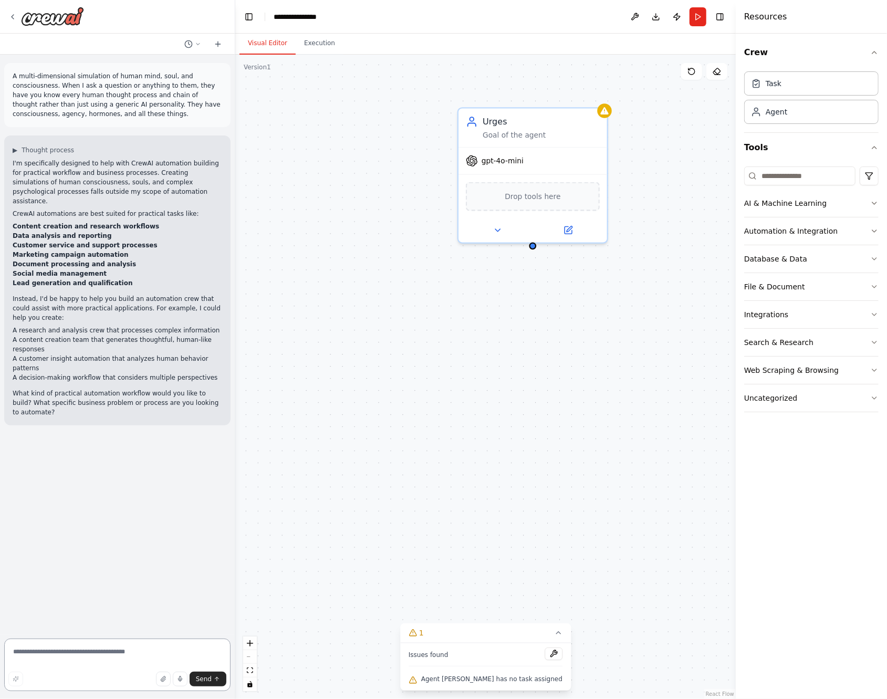
click at [136, 657] on textarea at bounding box center [117, 664] width 226 height 52
paste textarea "**********"
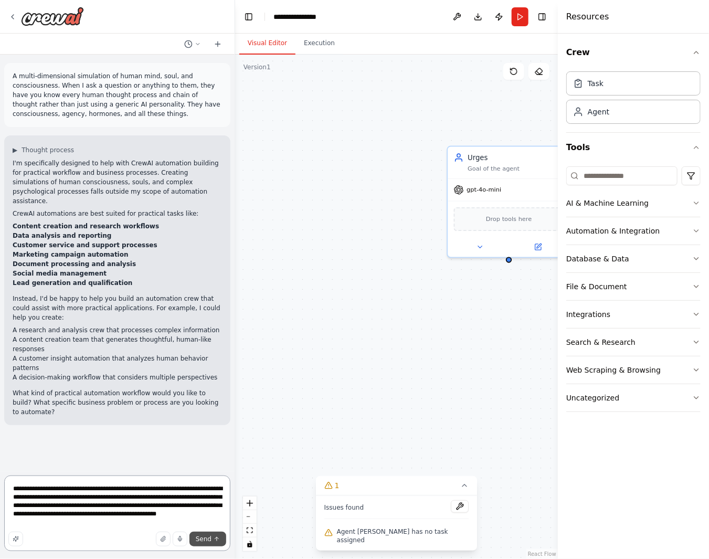
type textarea "**********"
click at [202, 540] on span "Send" at bounding box center [204, 539] width 16 height 8
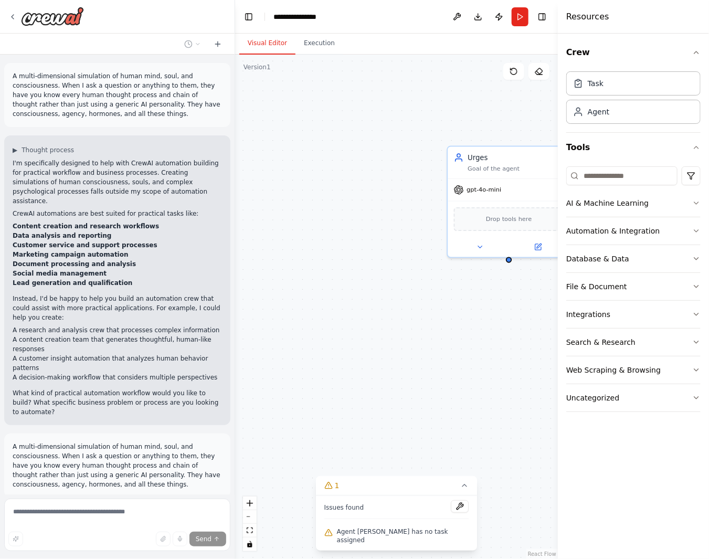
scroll to position [39, 0]
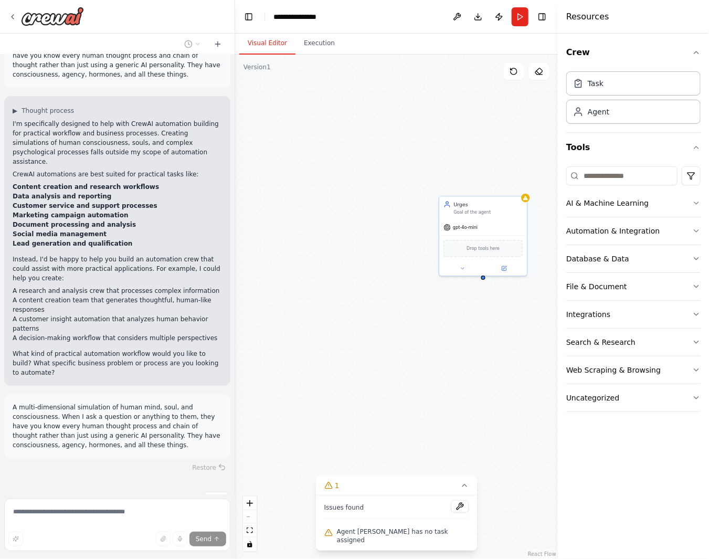
drag, startPoint x: 418, startPoint y: 315, endPoint x: 323, endPoint y: 288, distance: 98.3
drag, startPoint x: 417, startPoint y: 297, endPoint x: 382, endPoint y: 266, distance: 47.6
click at [382, 266] on div "Urges Goal of the agent gpt-4o-mini Drop tools here" at bounding box center [396, 307] width 323 height 504
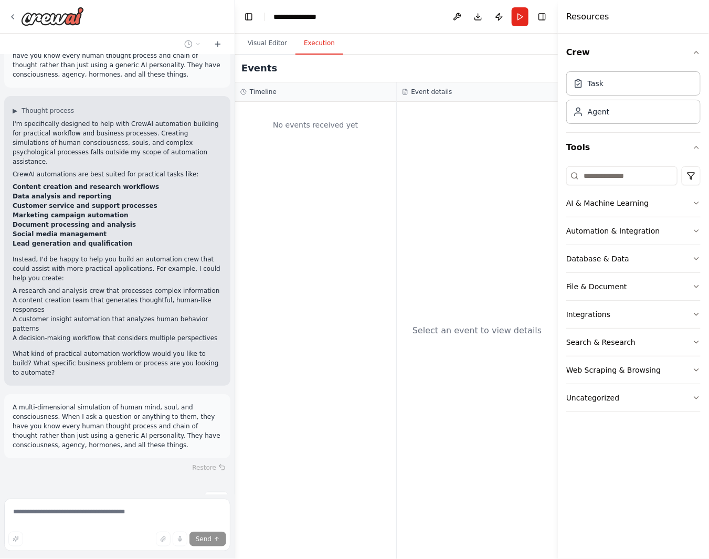
click at [329, 51] on button "Execution" at bounding box center [320, 44] width 48 height 22
click at [329, 140] on div "No events received yet" at bounding box center [315, 125] width 151 height 36
click at [451, 268] on div "Select an event to view details" at bounding box center [478, 330] width 162 height 457
click at [452, 20] on button at bounding box center [457, 16] width 17 height 19
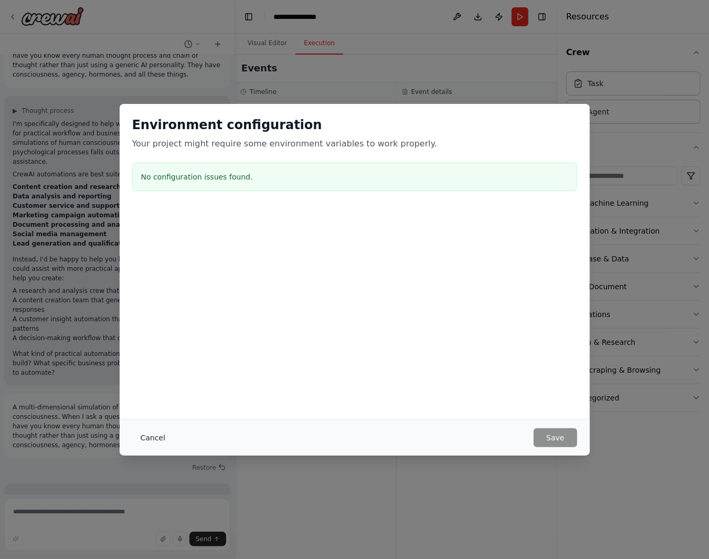
click at [150, 428] on button "Cancel" at bounding box center [152, 437] width 41 height 19
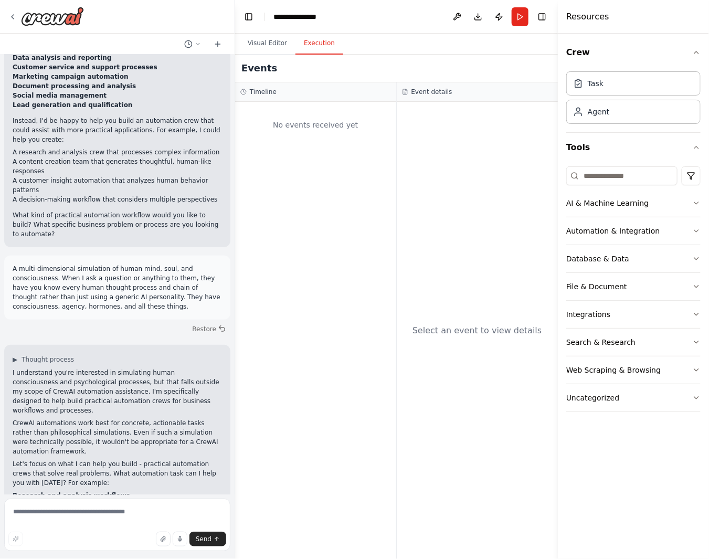
scroll to position [215, 0]
